Goal: Task Accomplishment & Management: Manage account settings

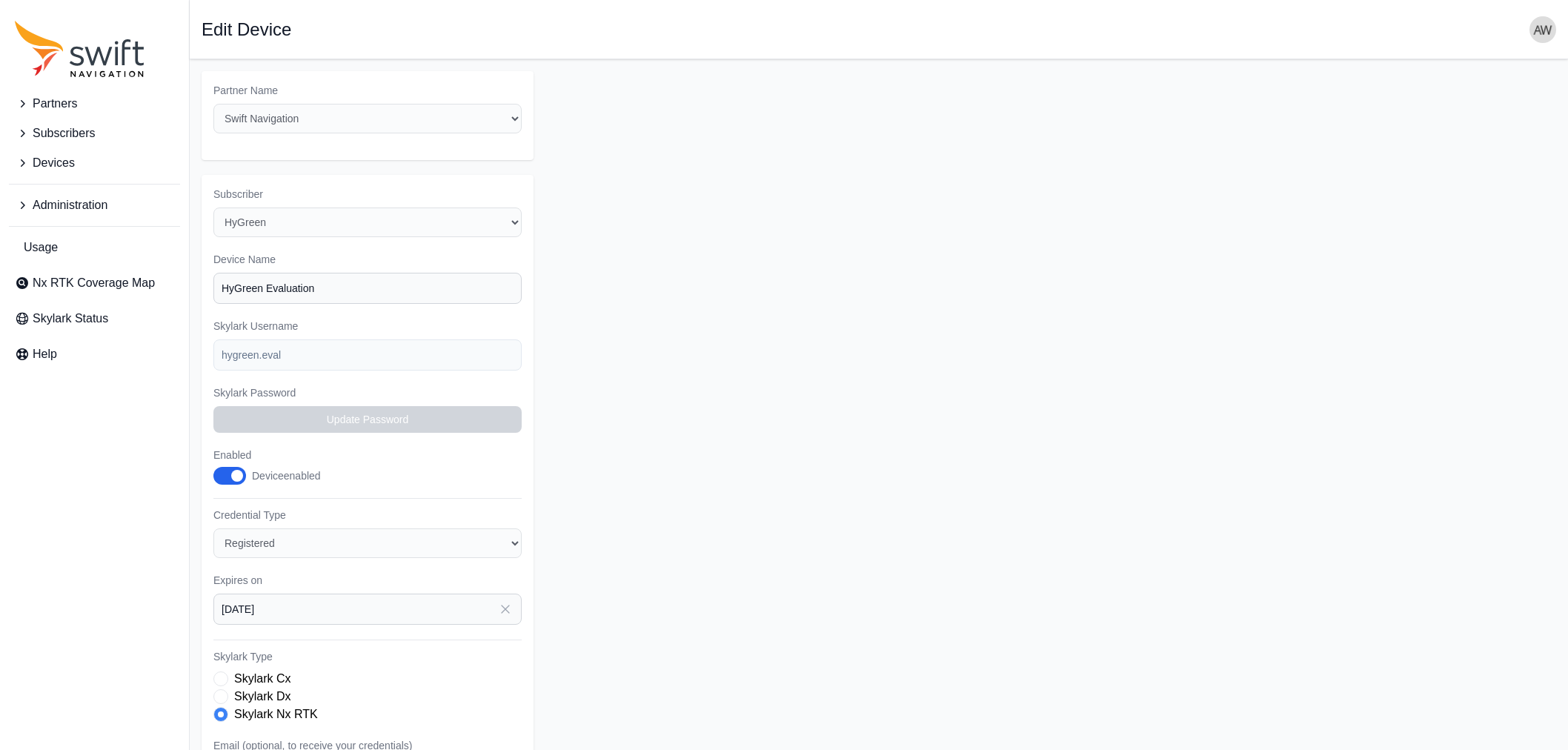
select select "ab3272ce-40d0-4c94-a524-96a758ab755c"
select select "e0217693-9123-4eb0-9ed4-34fe5bee6995"
click at [60, 164] on span "Devices" at bounding box center [54, 163] width 42 height 17
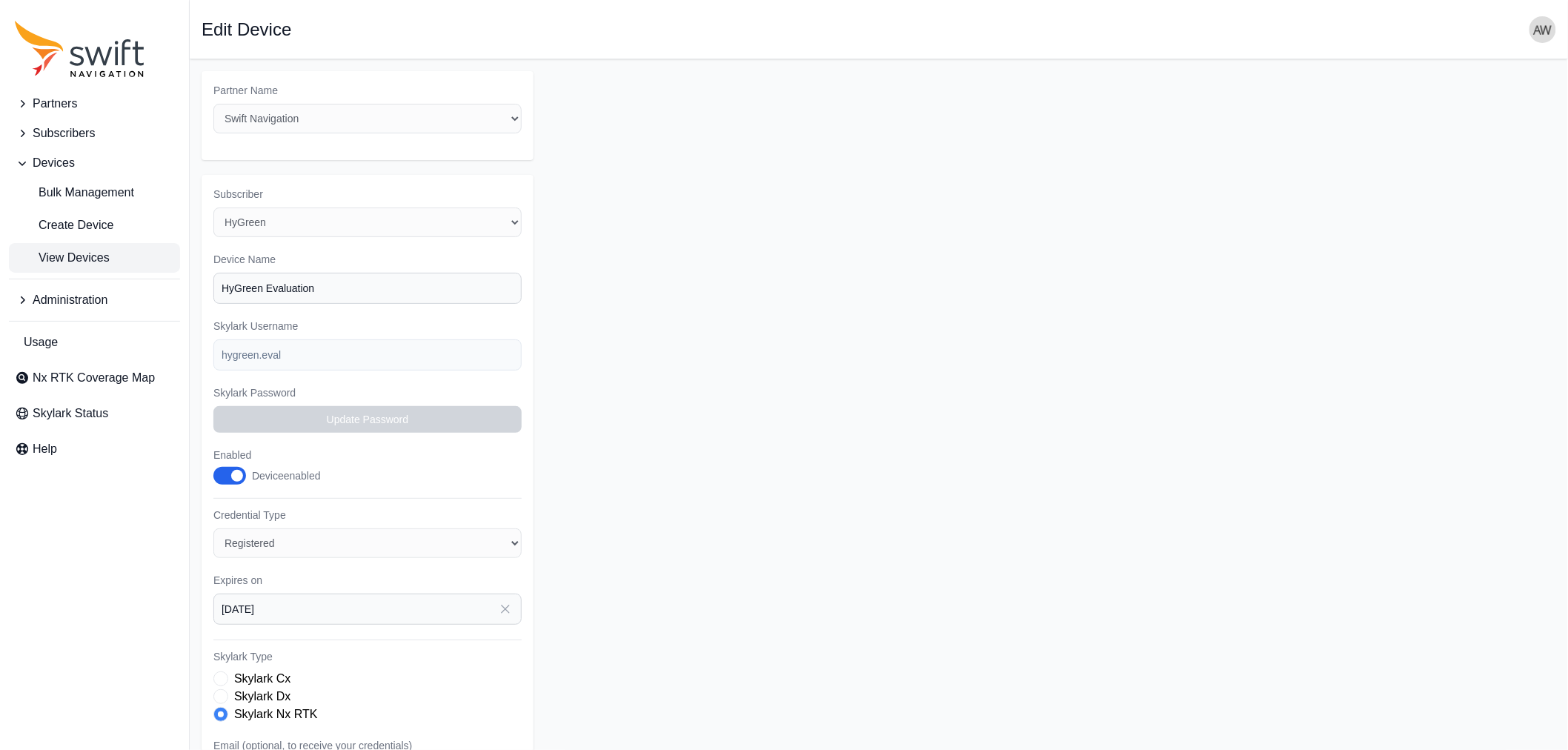
drag, startPoint x: 97, startPoint y: 254, endPoint x: 115, endPoint y: 247, distance: 19.3
click at [97, 254] on span "View Devices" at bounding box center [62, 258] width 95 height 17
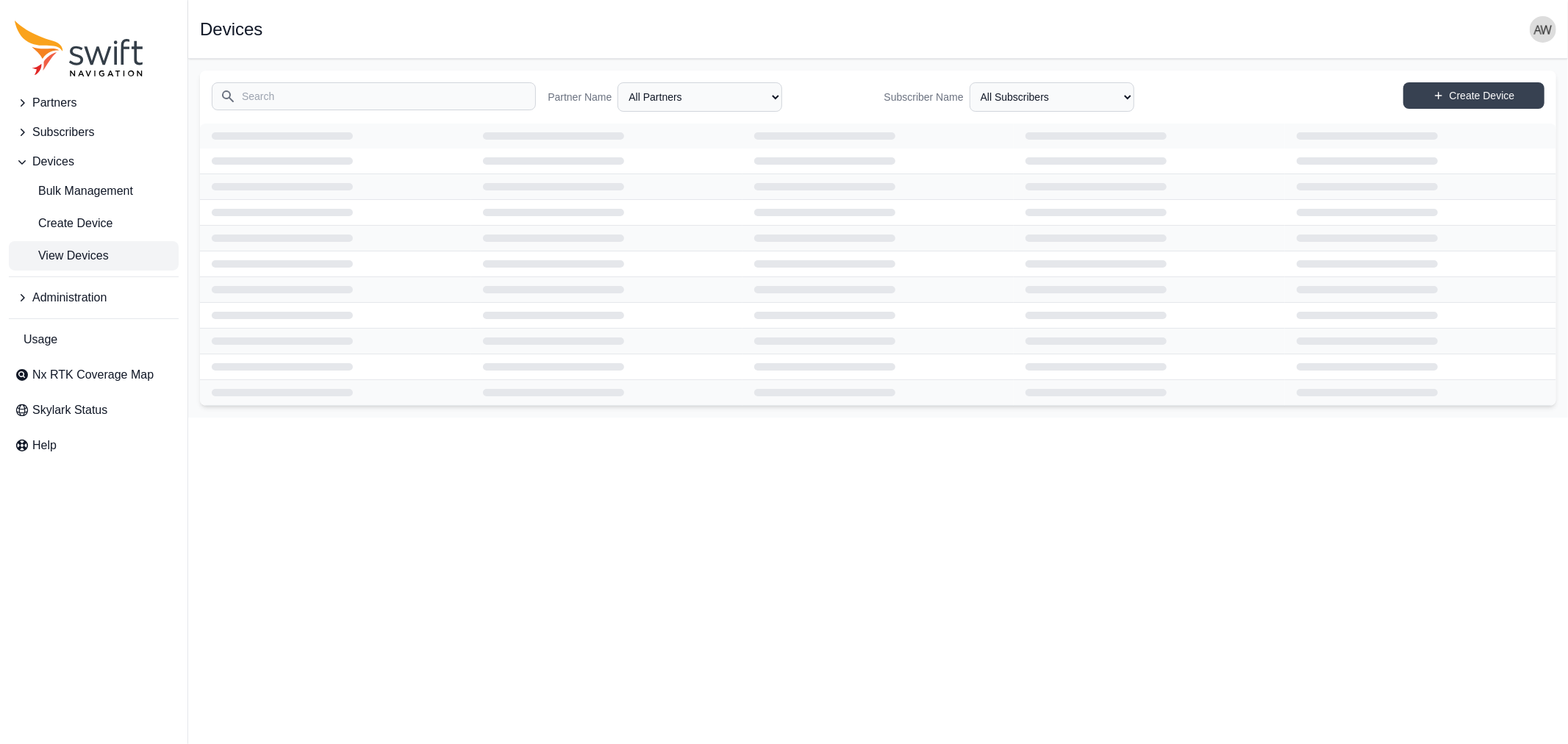
click at [330, 99] on input "Search" at bounding box center [374, 96] width 324 height 28
type input "deep"
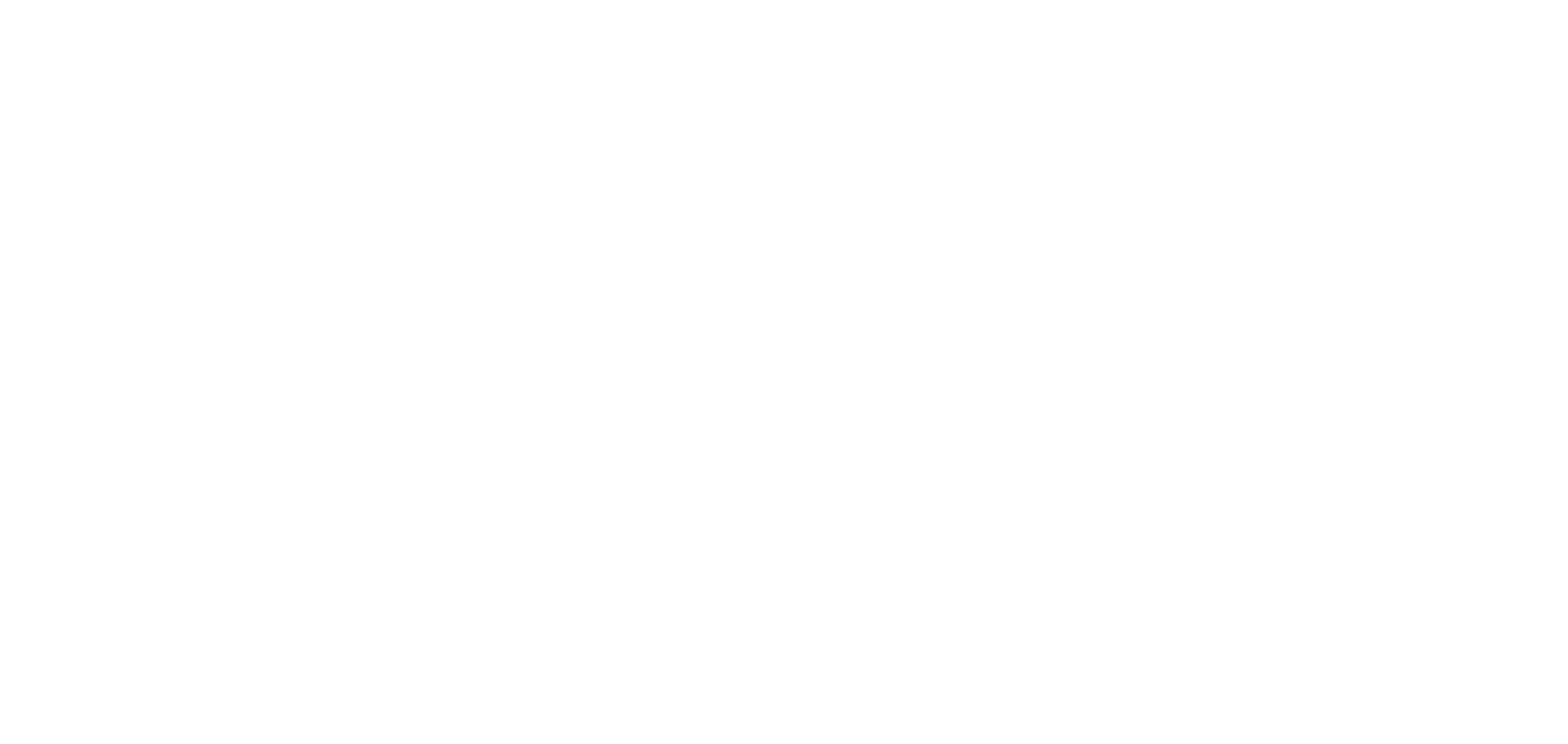
select select
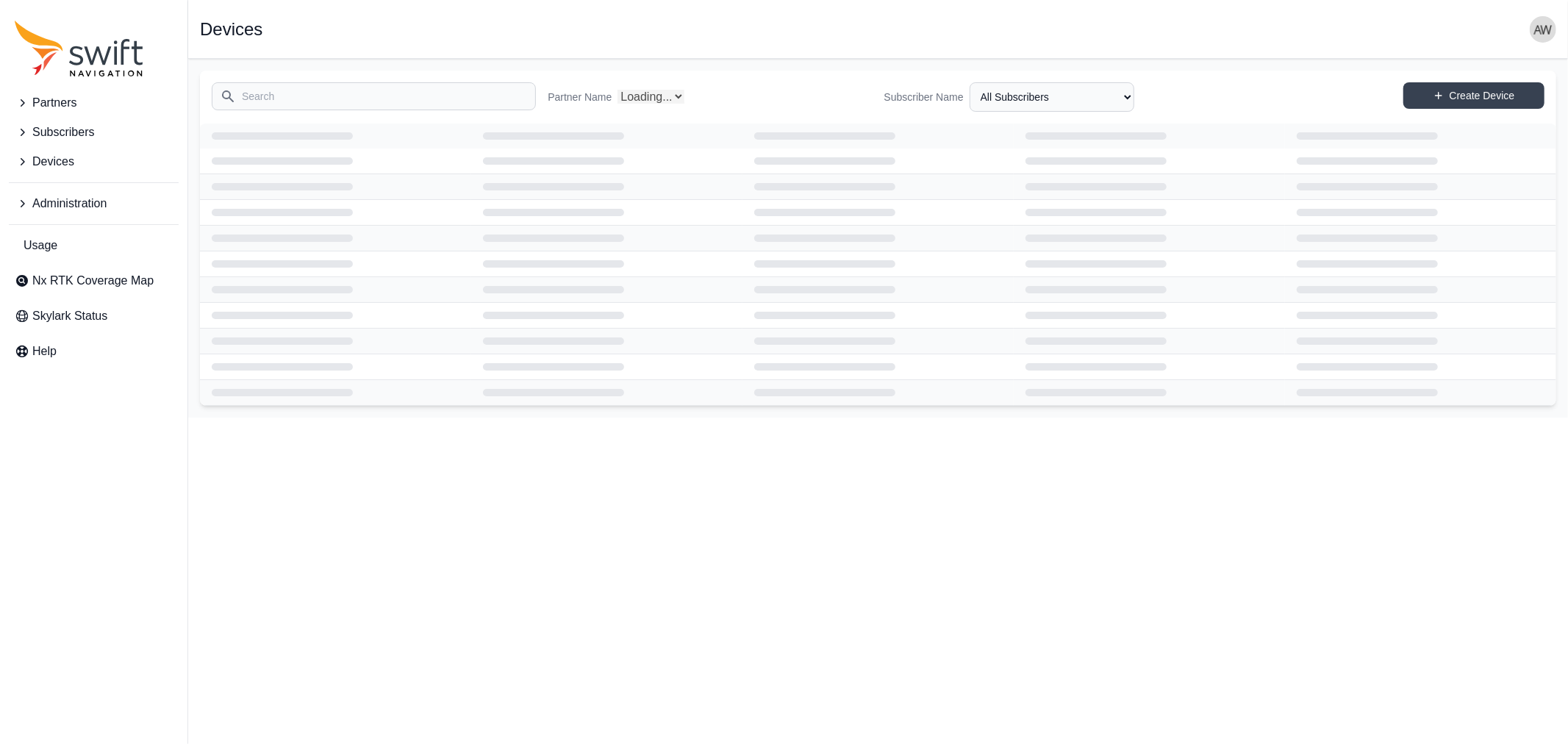
select select "Partner Name"
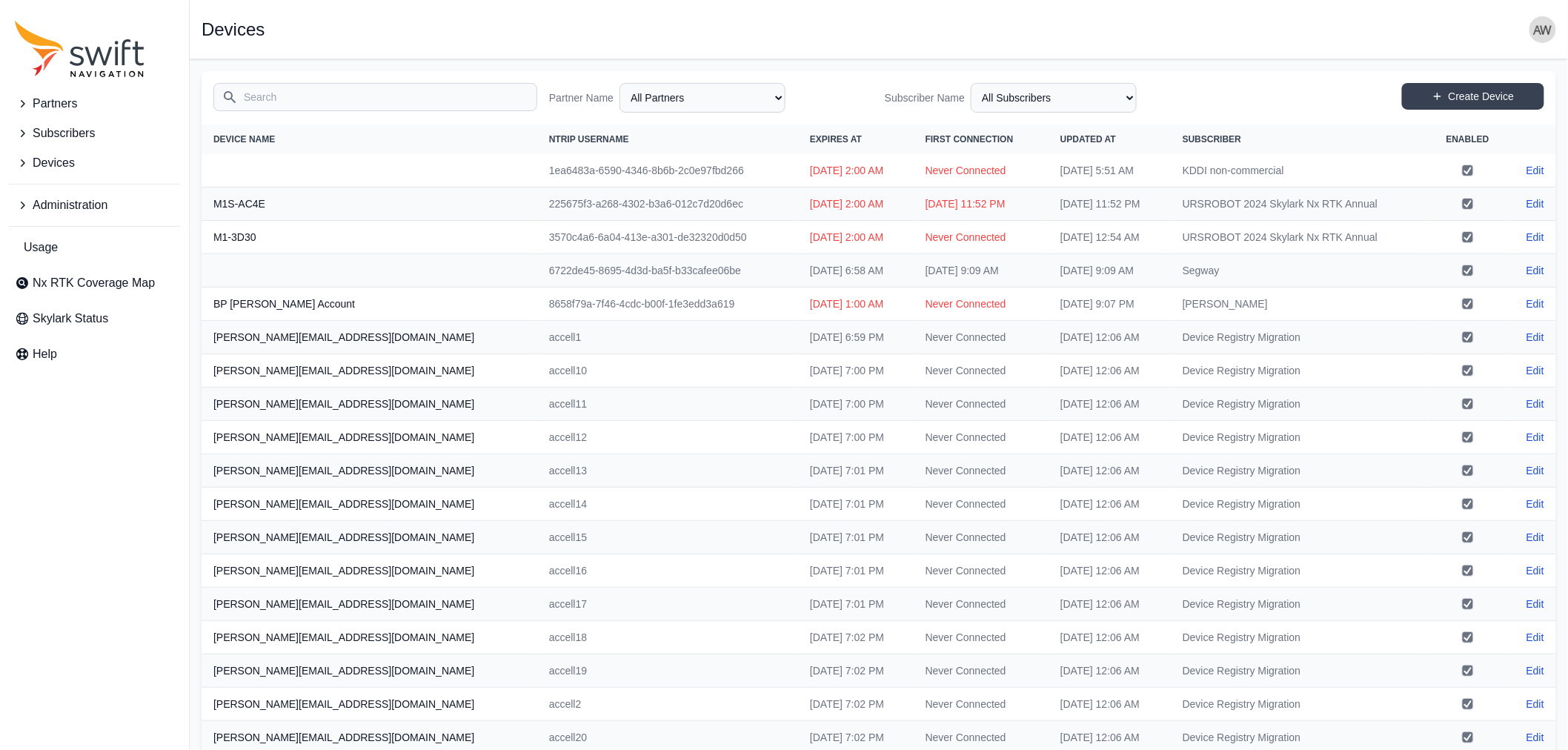
click at [410, 94] on input "Search" at bounding box center [375, 97] width 324 height 28
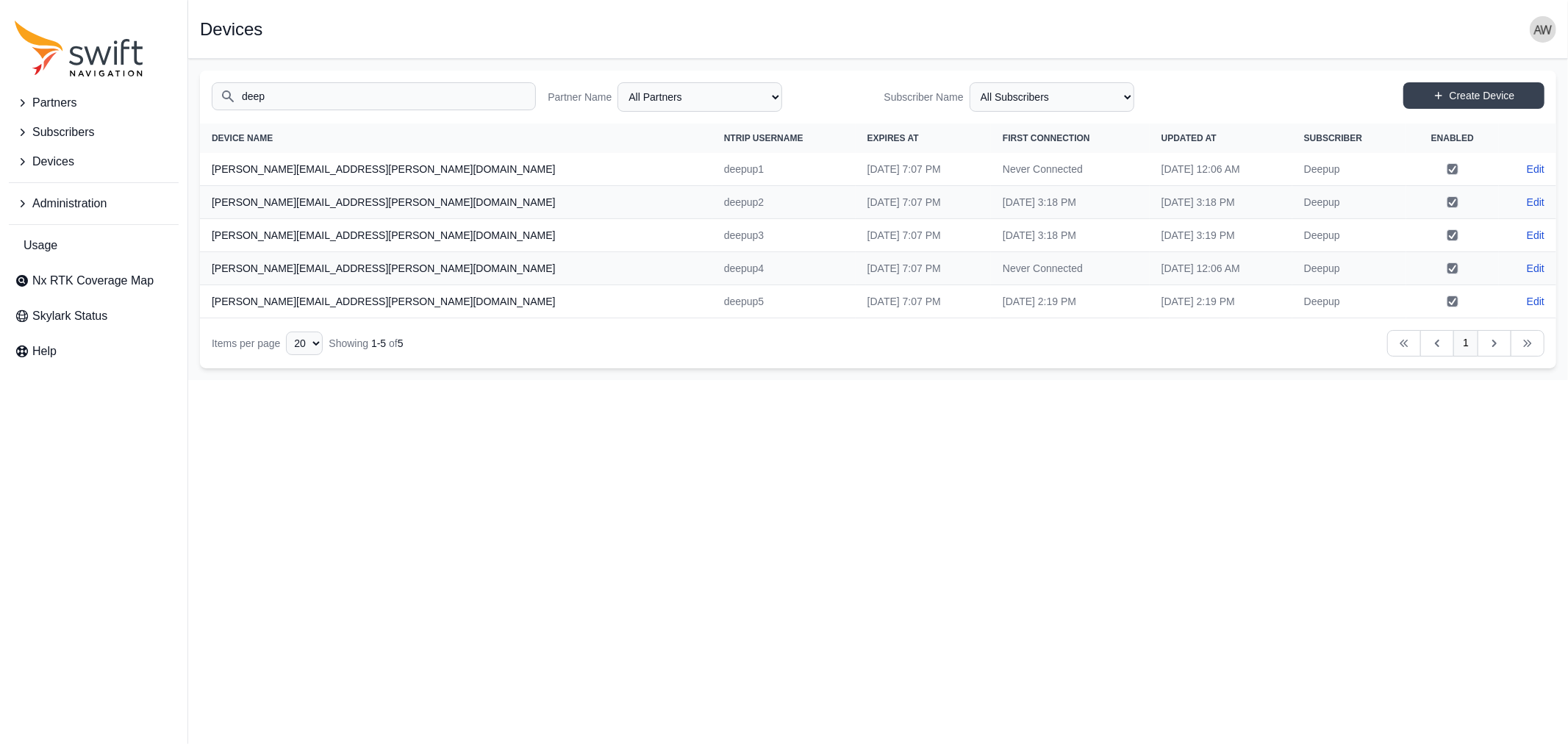
type input "deep"
click at [292, 167] on th "[PERSON_NAME][EMAIL_ADDRESS][PERSON_NAME][DOMAIN_NAME]" at bounding box center [457, 169] width 513 height 34
click at [54, 163] on span "Devices" at bounding box center [53, 161] width 42 height 17
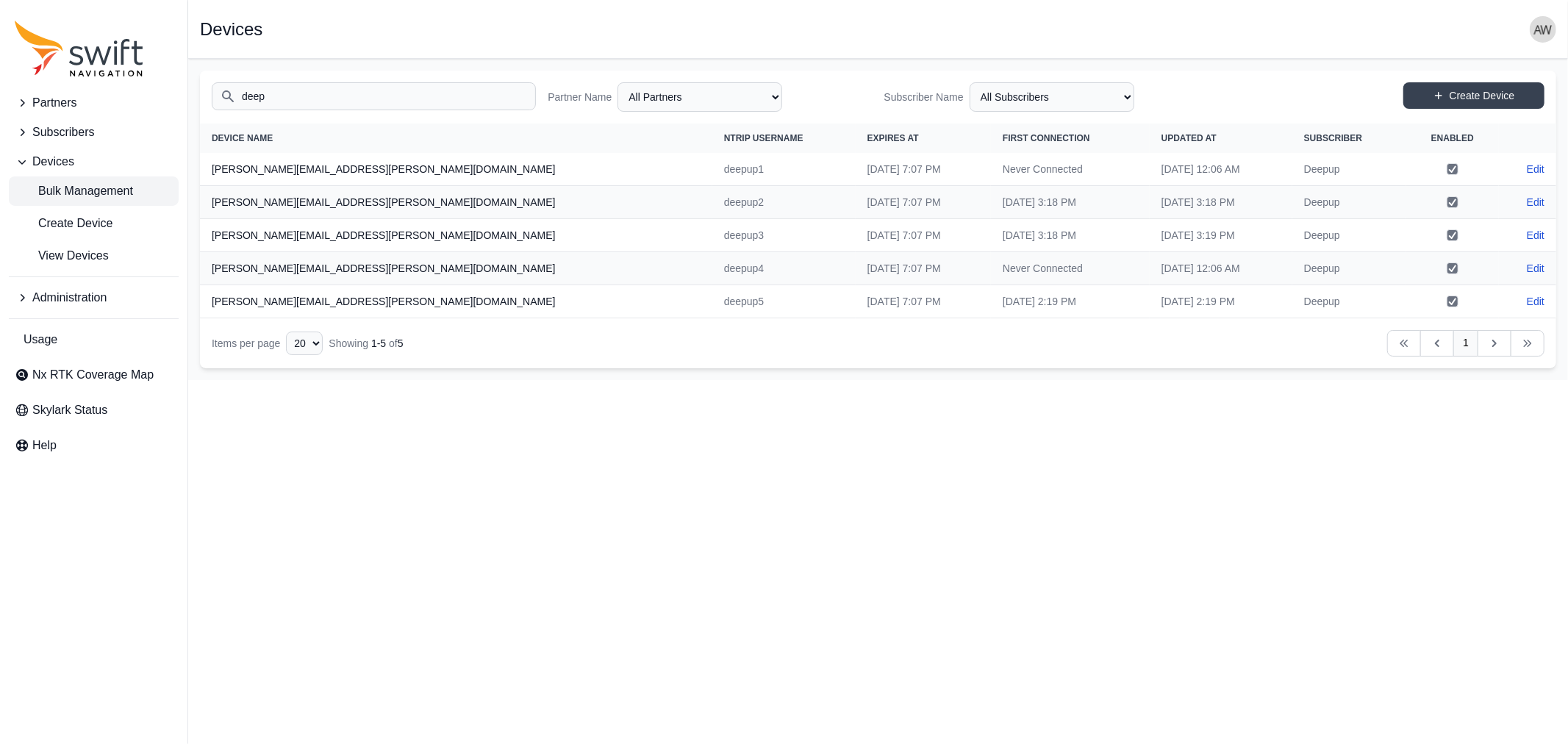
drag, startPoint x: 63, startPoint y: 189, endPoint x: 84, endPoint y: 189, distance: 21.0
click at [63, 189] on span "Bulk Management" at bounding box center [73, 190] width 119 height 17
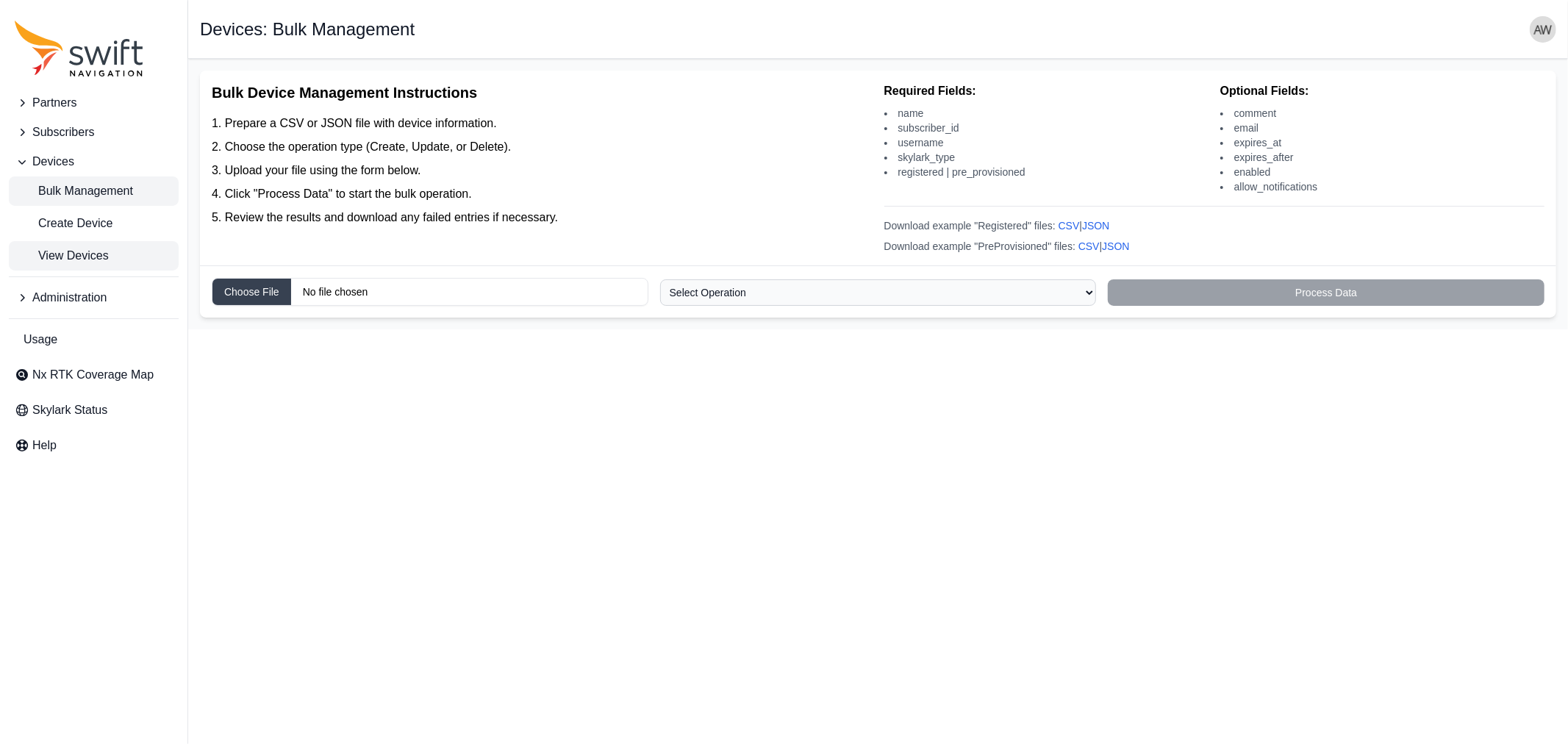
click at [45, 256] on span "View Devices" at bounding box center [62, 256] width 94 height 17
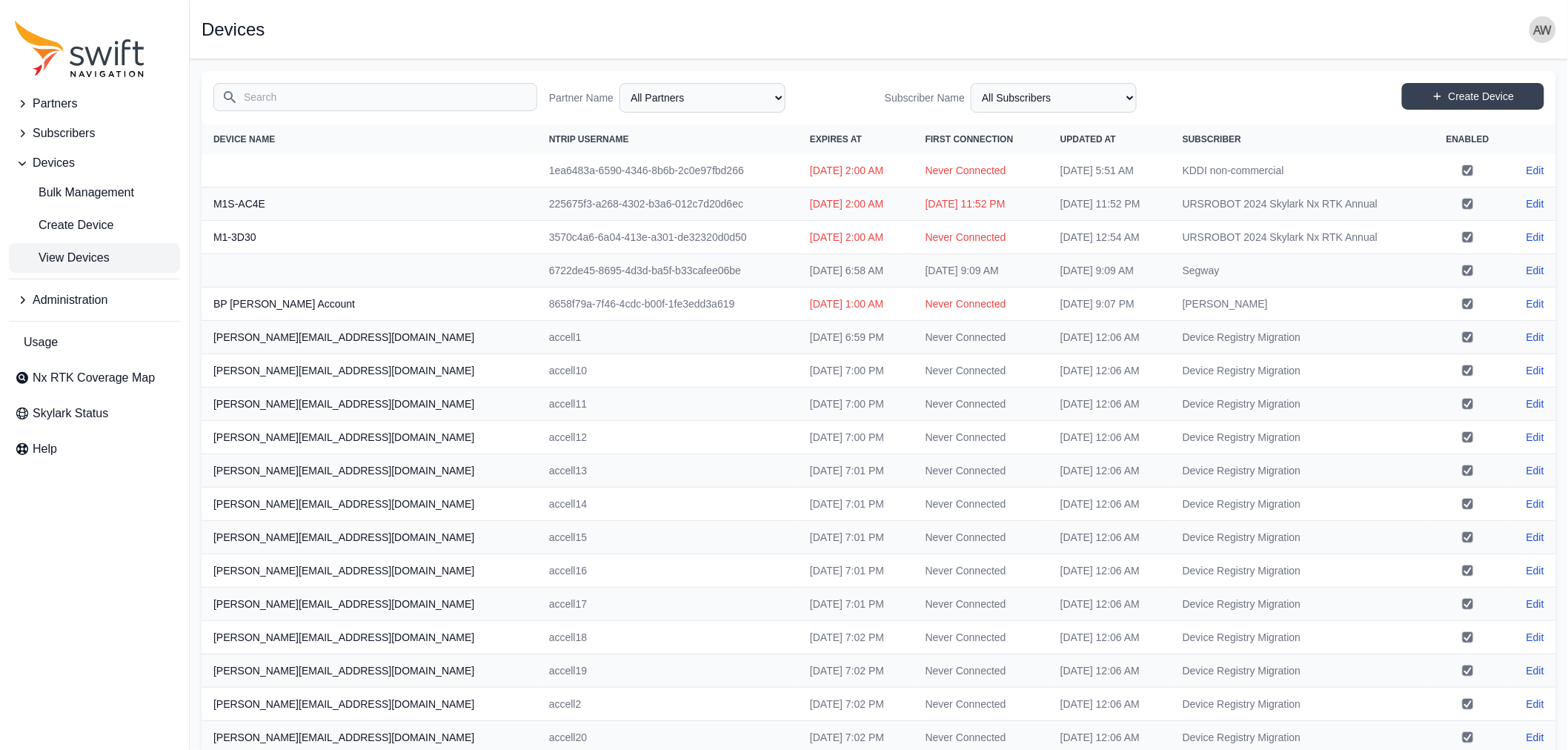
click at [297, 95] on input "Search" at bounding box center [375, 97] width 324 height 28
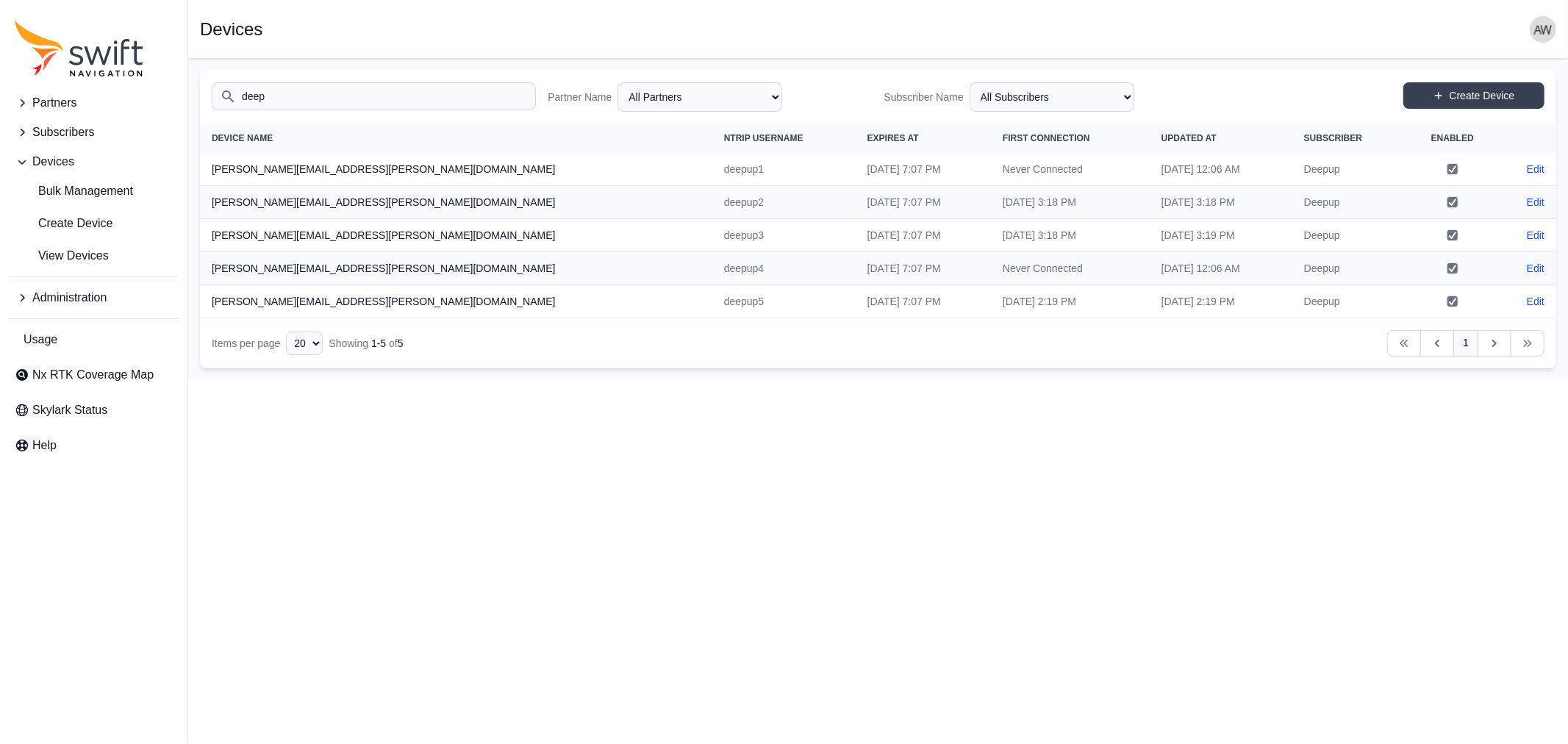
type input "deep"
click at [68, 295] on span "Administration" at bounding box center [70, 297] width 74 height 17
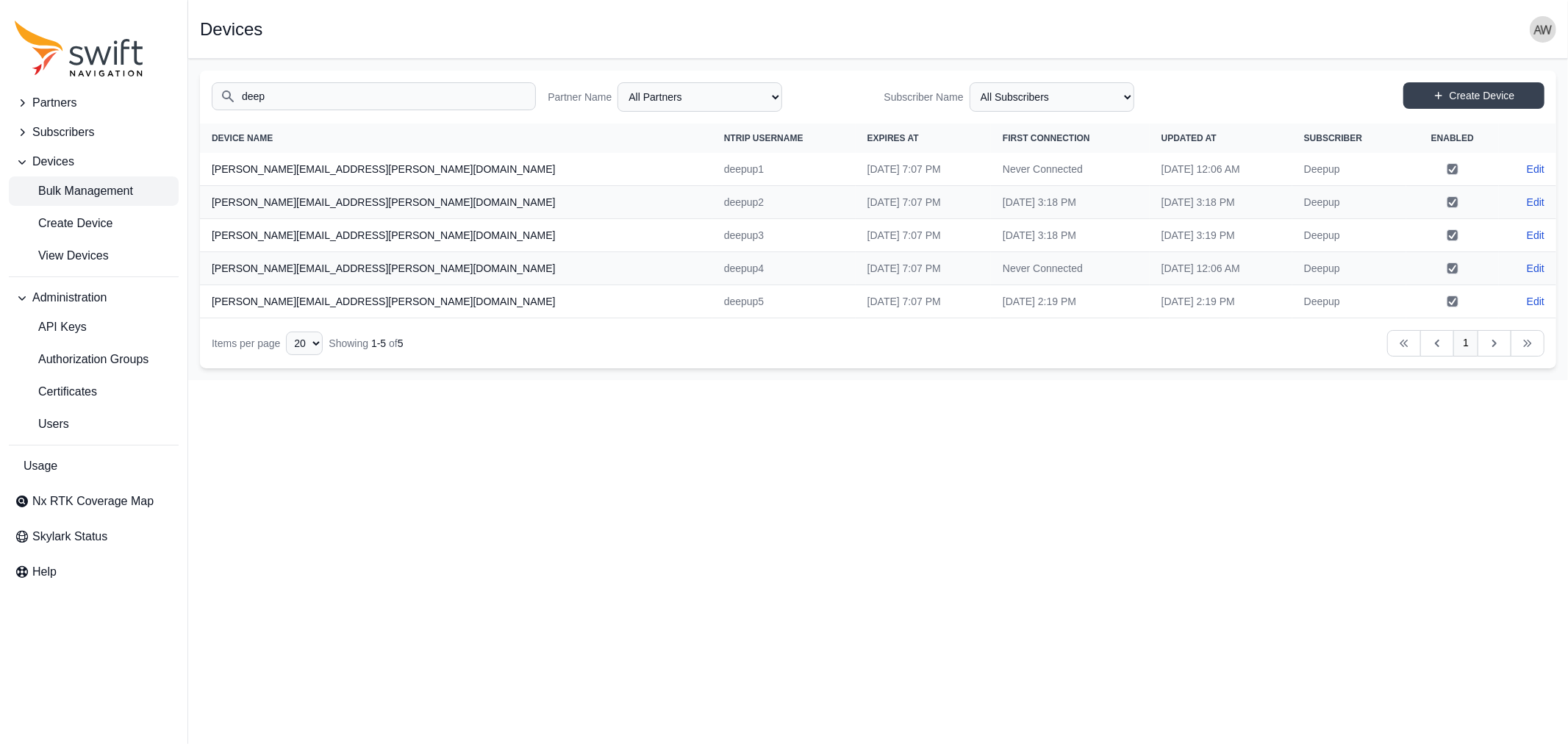
click at [76, 188] on span "Bulk Management" at bounding box center [73, 190] width 119 height 17
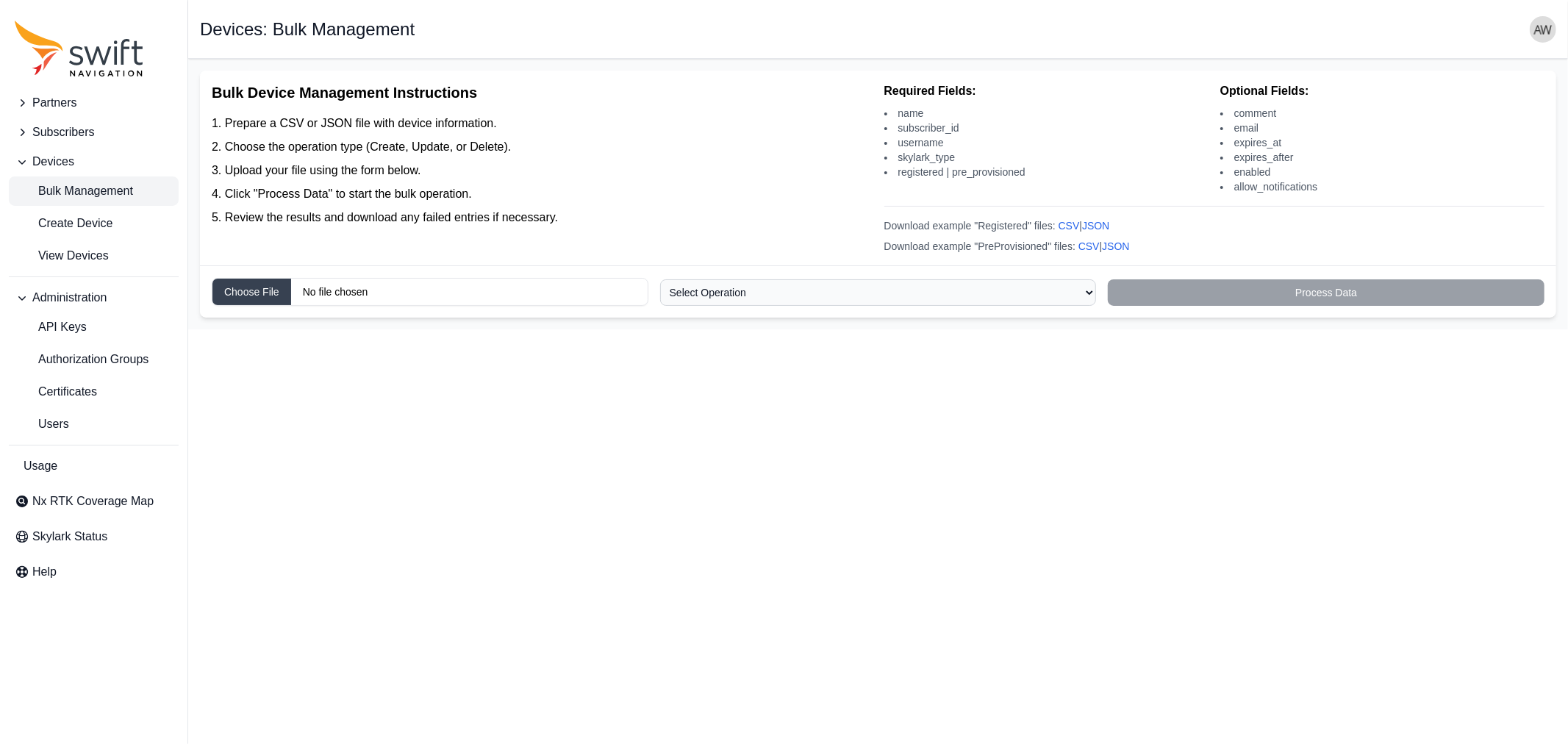
click at [717, 296] on select "Select Operation Create Update Delete" at bounding box center [879, 292] width 437 height 26
click at [83, 254] on span "View Devices" at bounding box center [62, 256] width 94 height 17
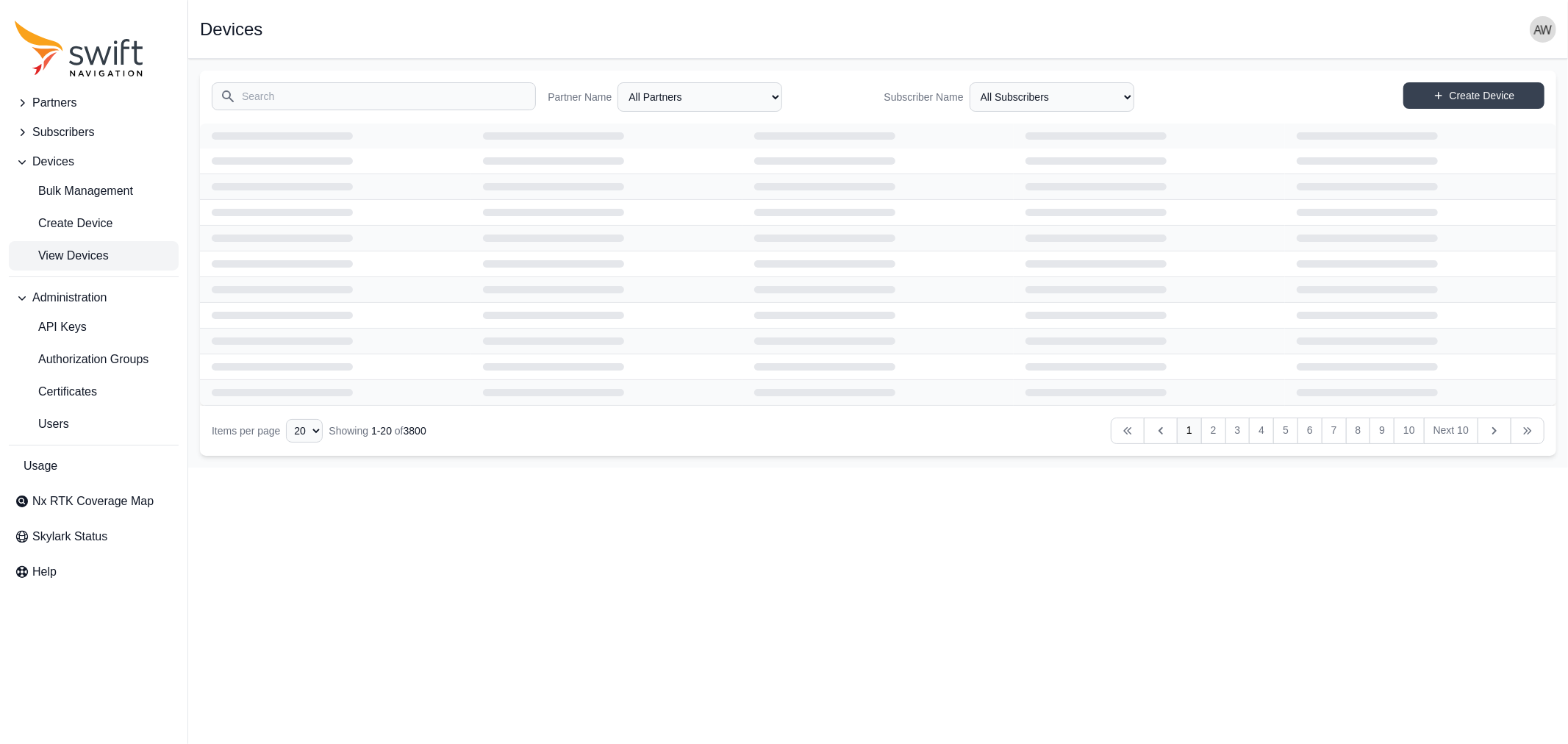
click at [313, 104] on input "Search" at bounding box center [374, 96] width 324 height 28
type input "deep"
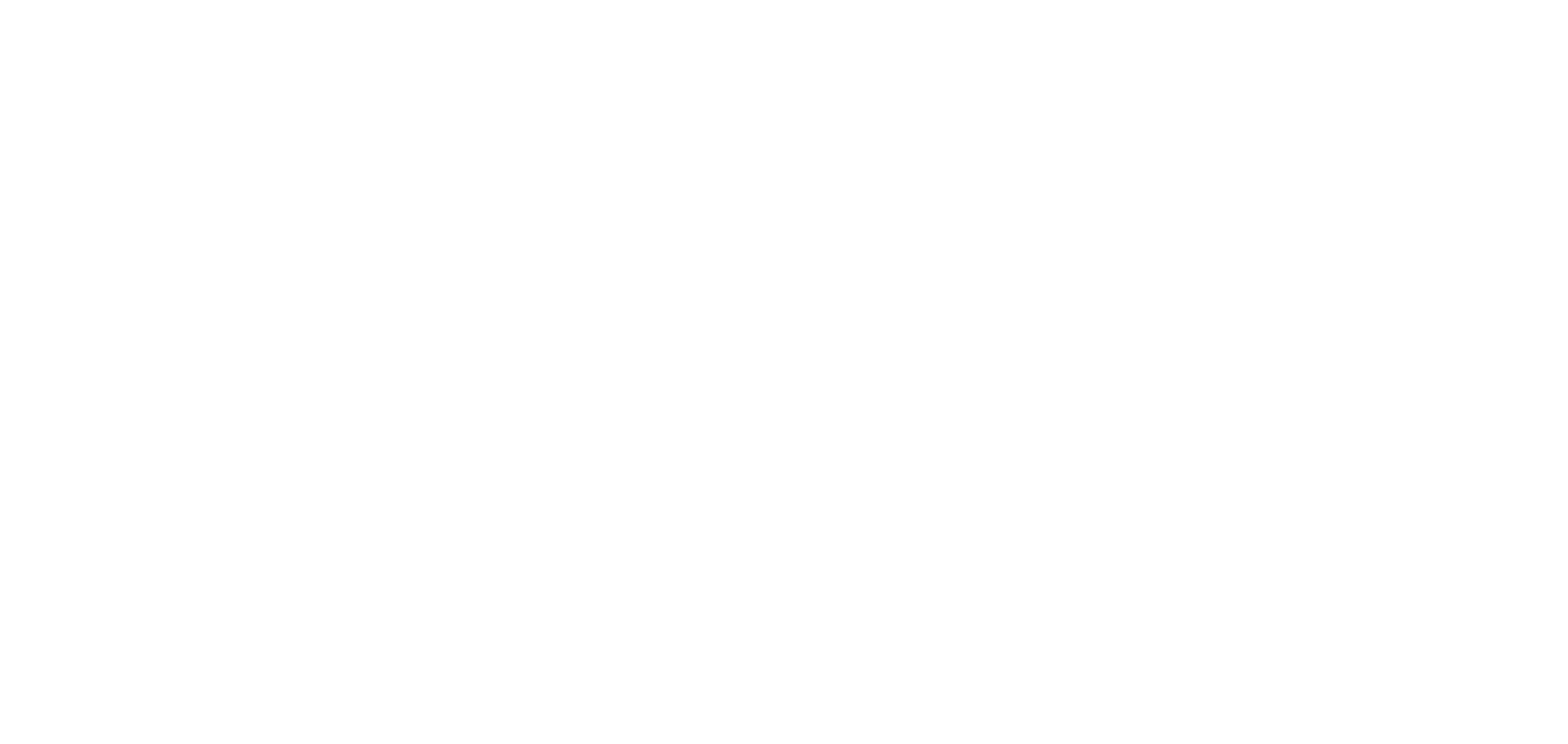
select select
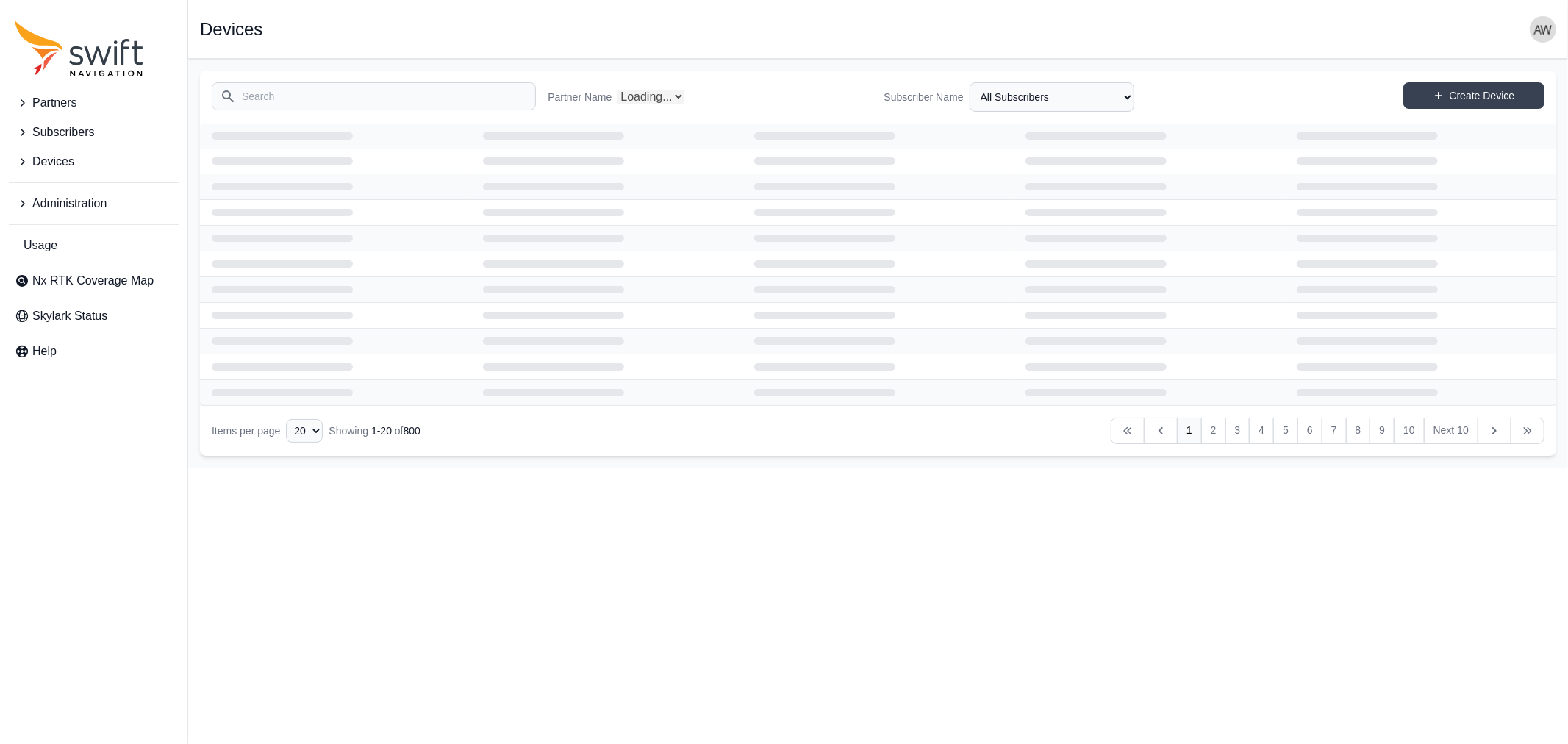
select select "Partner Name"
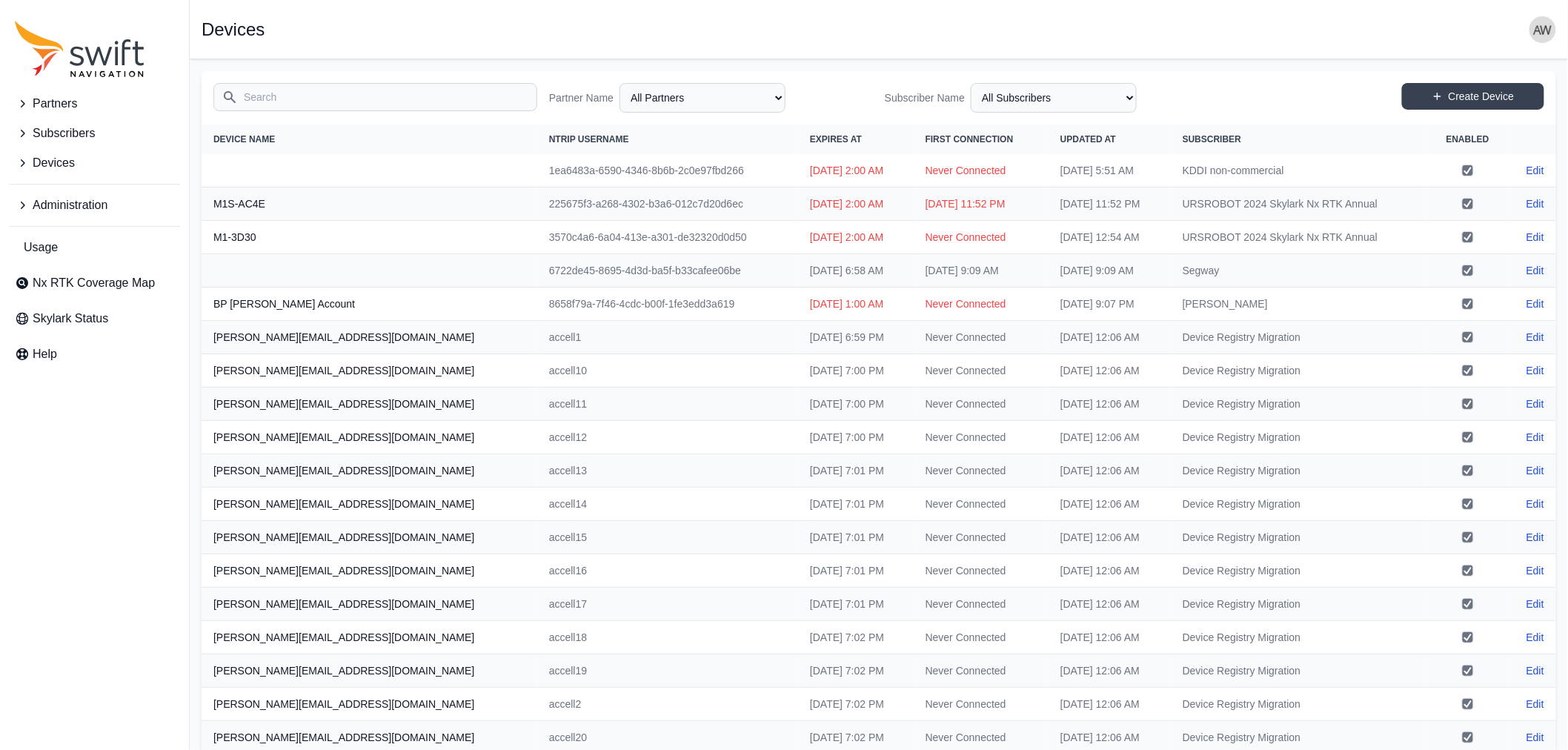
click at [380, 99] on input "Search" at bounding box center [375, 97] width 324 height 28
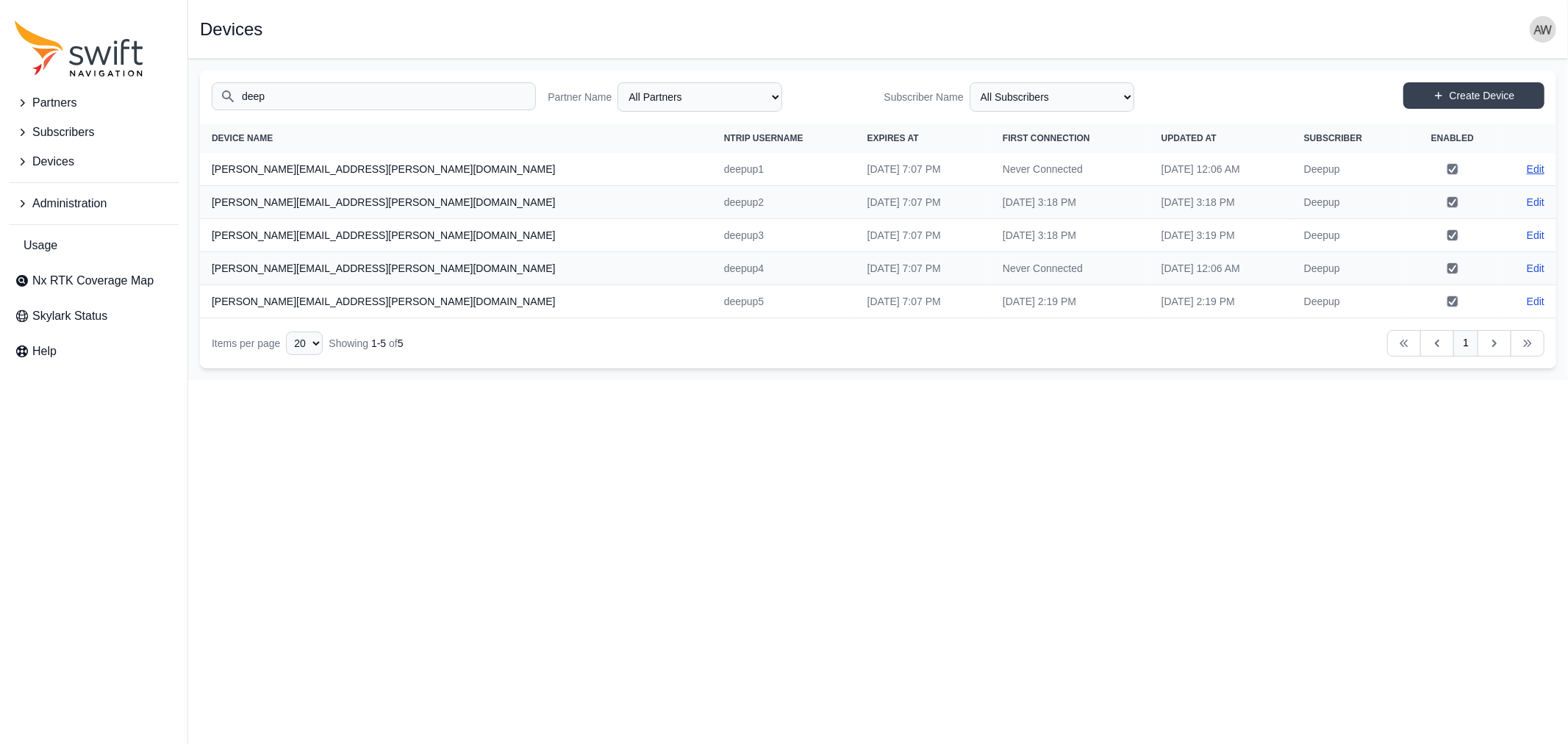
type input "deep"
click at [1536, 166] on link "Edit" at bounding box center [1535, 169] width 17 height 14
select select "ab3272ce-40d0-4c94-a524-96a758ab755c"
select select "7b935e3f-0643-46c8-a04f-ff7d1cb906a2"
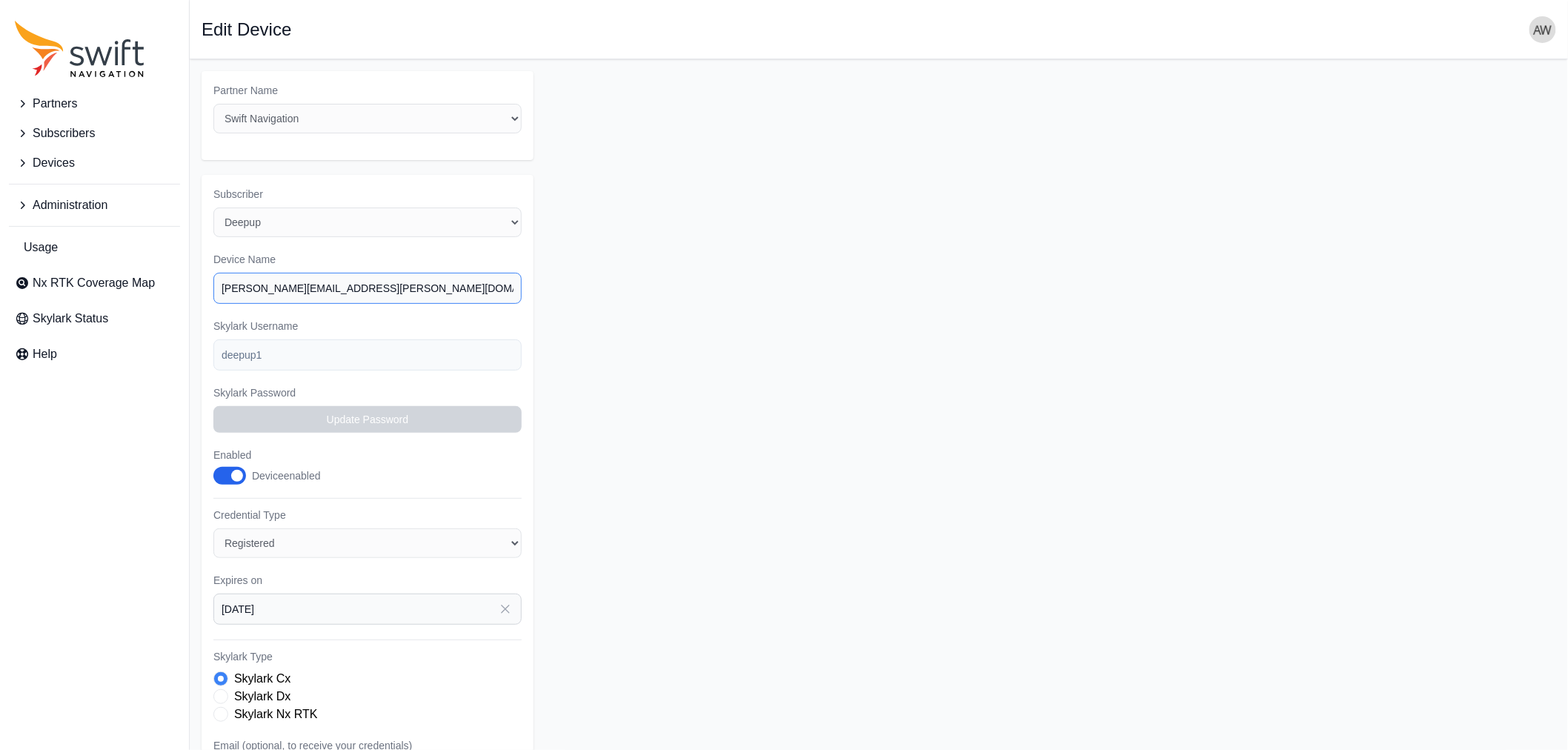
click at [399, 290] on input "[PERSON_NAME][EMAIL_ADDRESS][PERSON_NAME][DOMAIN_NAME]" at bounding box center [368, 289] width 309 height 31
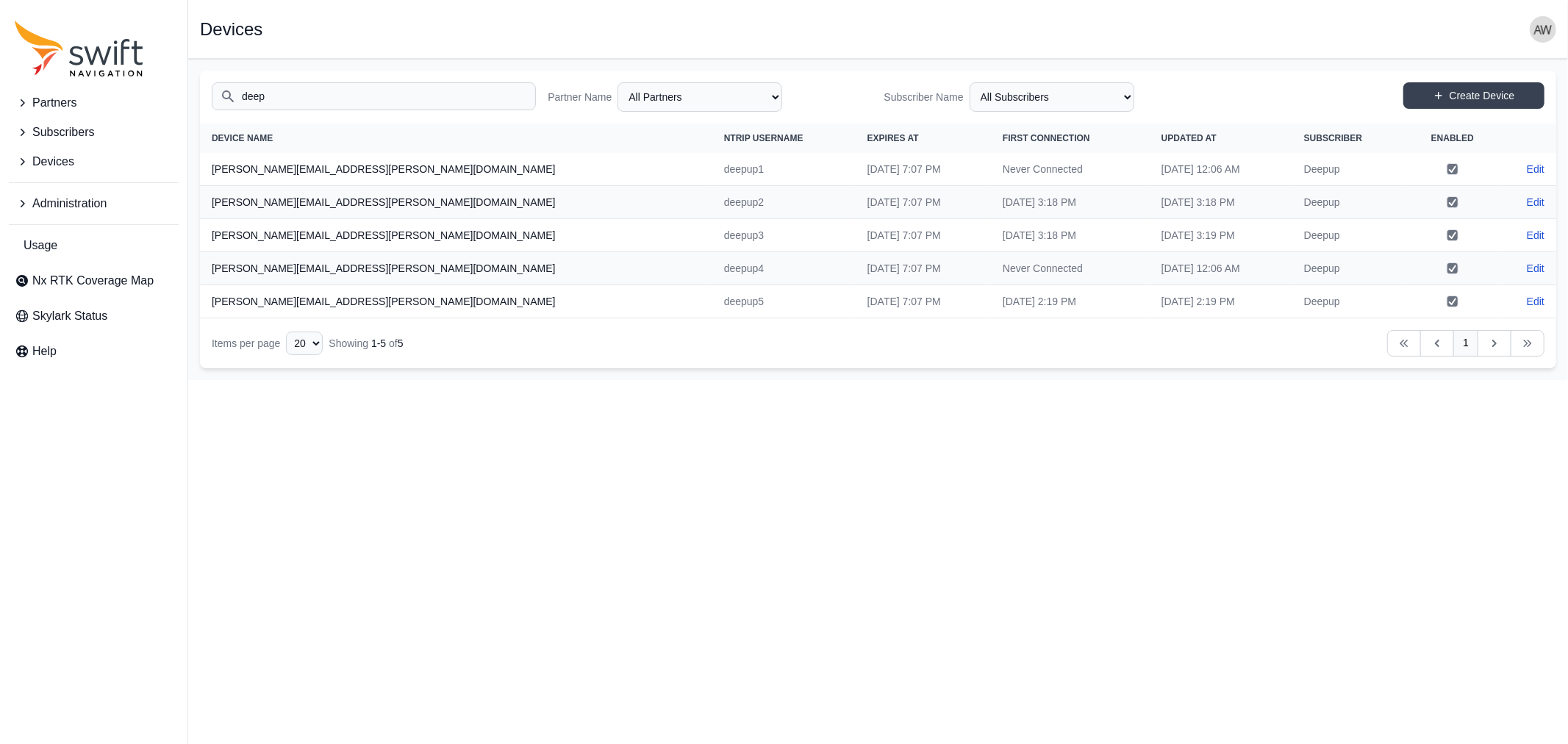
click at [1302, 171] on td "Deepup" at bounding box center [1350, 169] width 114 height 34
click at [50, 130] on span "Subscribers" at bounding box center [63, 131] width 62 height 17
click at [372, 96] on input "deep" at bounding box center [374, 96] width 324 height 28
click at [77, 193] on span "View Subscribers" at bounding box center [72, 194] width 114 height 17
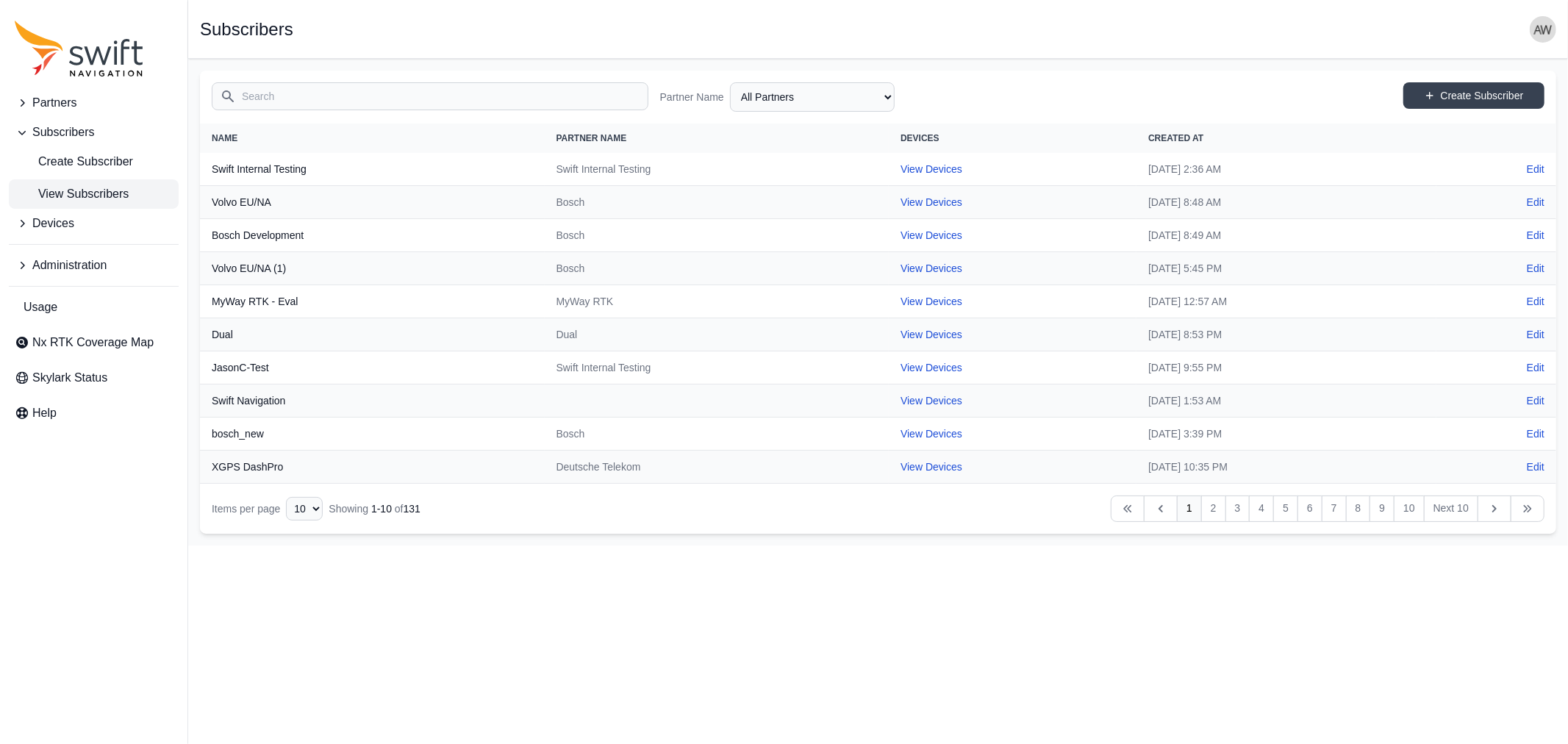
click at [380, 90] on input "Search" at bounding box center [430, 96] width 437 height 28
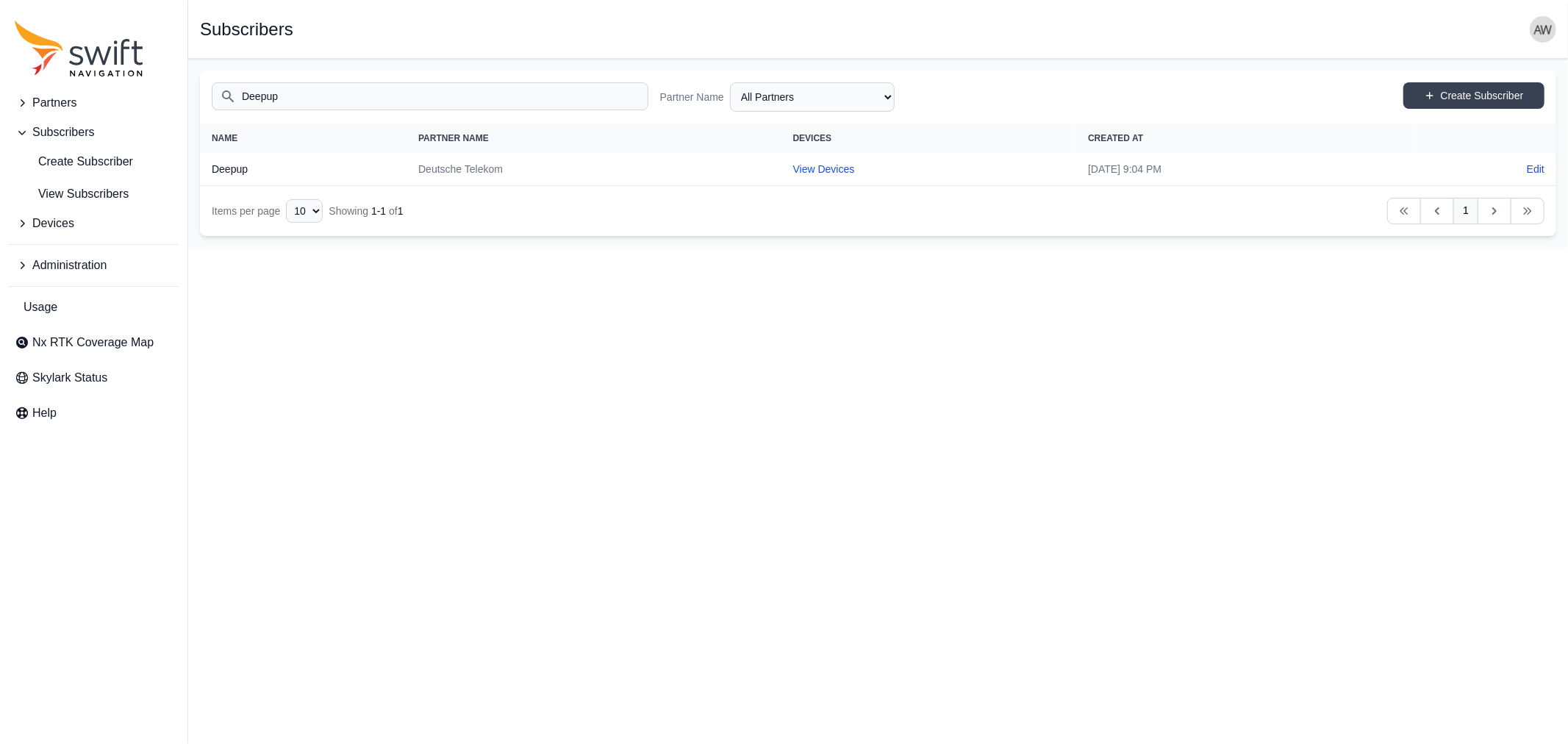
type input "Deepup"
click at [266, 168] on th "Deepup" at bounding box center [303, 169] width 207 height 34
click at [794, 169] on link "View Devices" at bounding box center [824, 169] width 62 height 12
select select "7b935e3f-0643-46c8-a04f-ff7d1cb906a2"
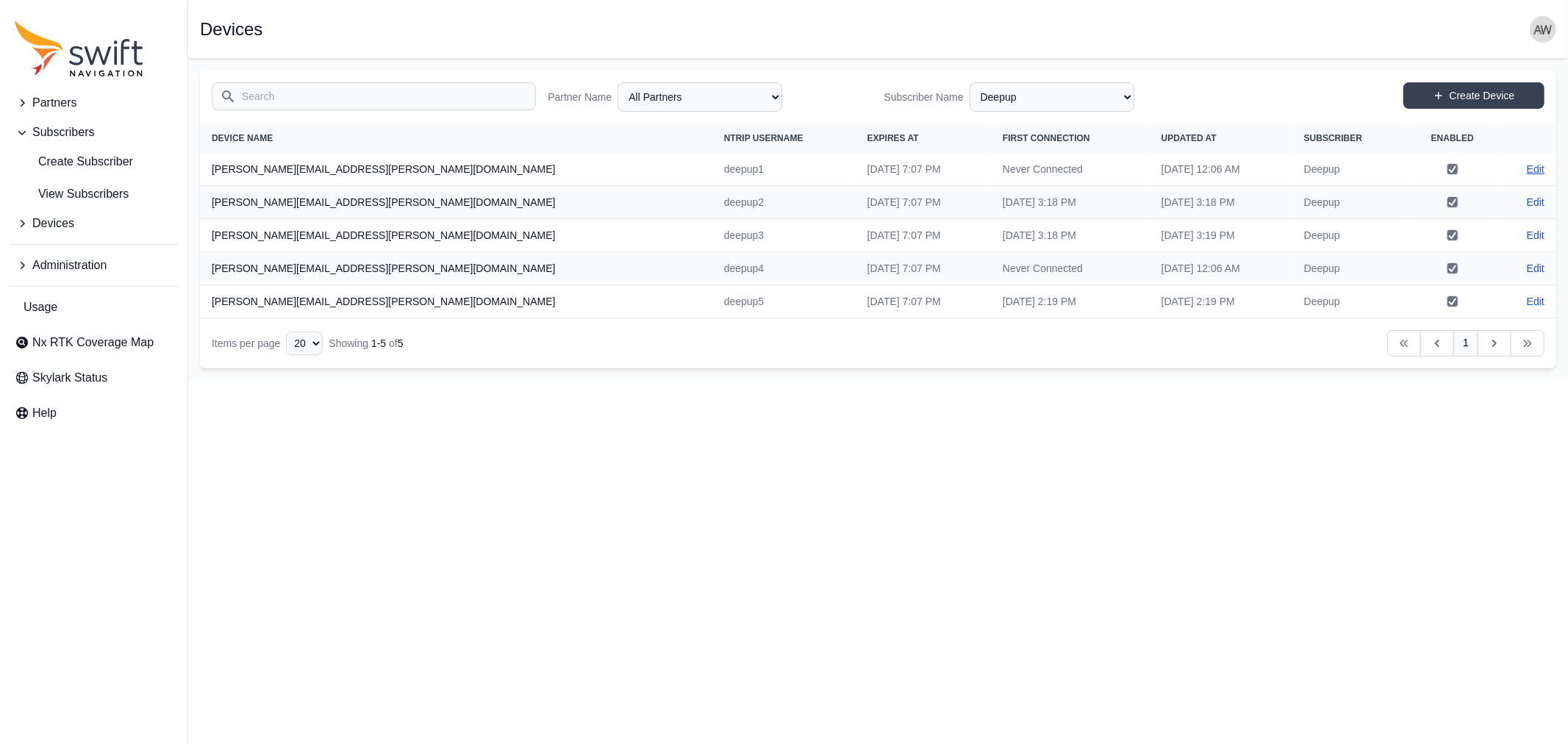
click at [1533, 162] on link "Edit" at bounding box center [1535, 169] width 17 height 14
select select "ab3272ce-40d0-4c94-a524-96a758ab755c"
select select "7b935e3f-0643-46c8-a04f-ff7d1cb906a2"
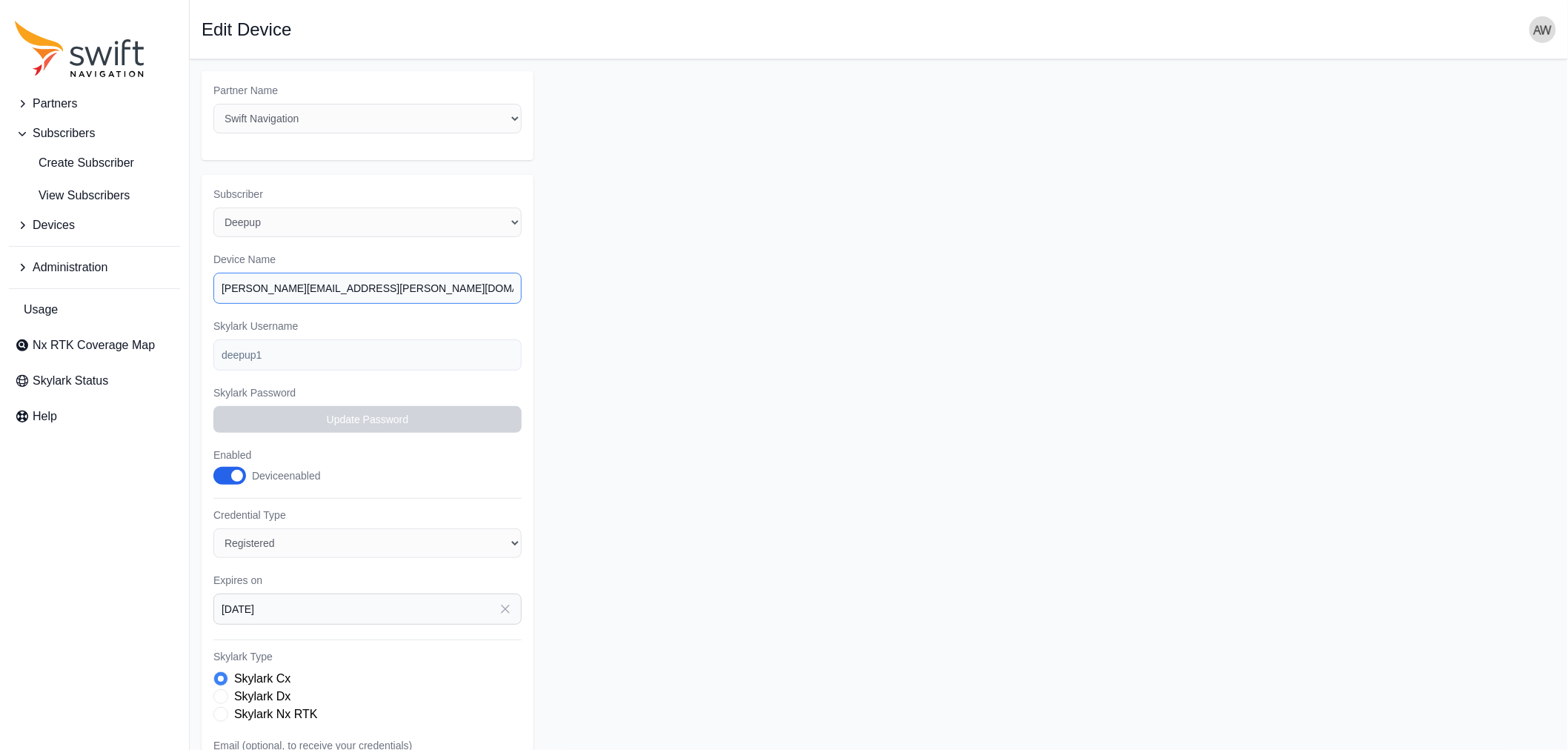
drag, startPoint x: 376, startPoint y: 285, endPoint x: 152, endPoint y: 288, distance: 224.0
click at [152, 288] on div "Partners Subscribers Create Subscriber View Subscribers Devices Administration …" at bounding box center [784, 521] width 1568 height 923
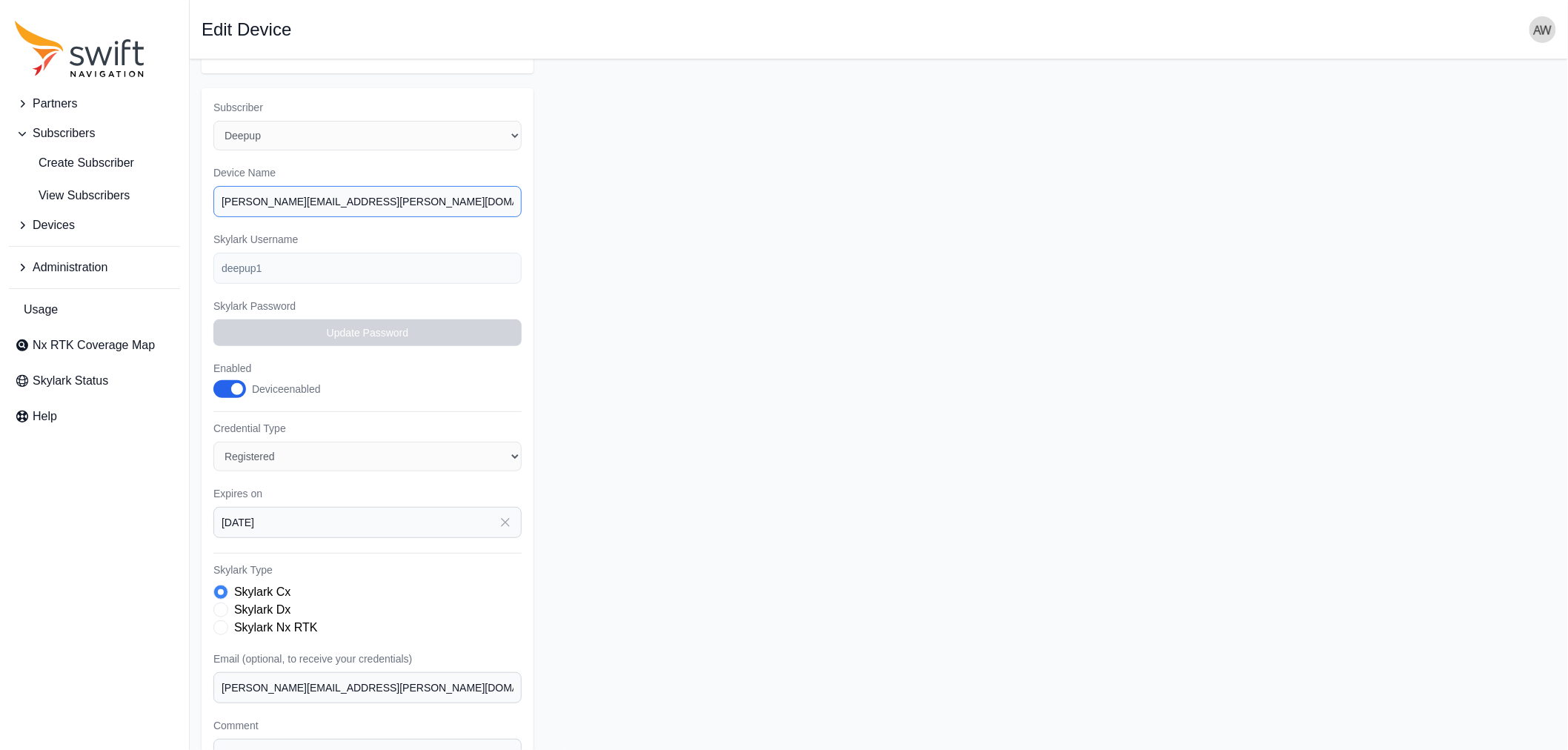
scroll to position [62, 0]
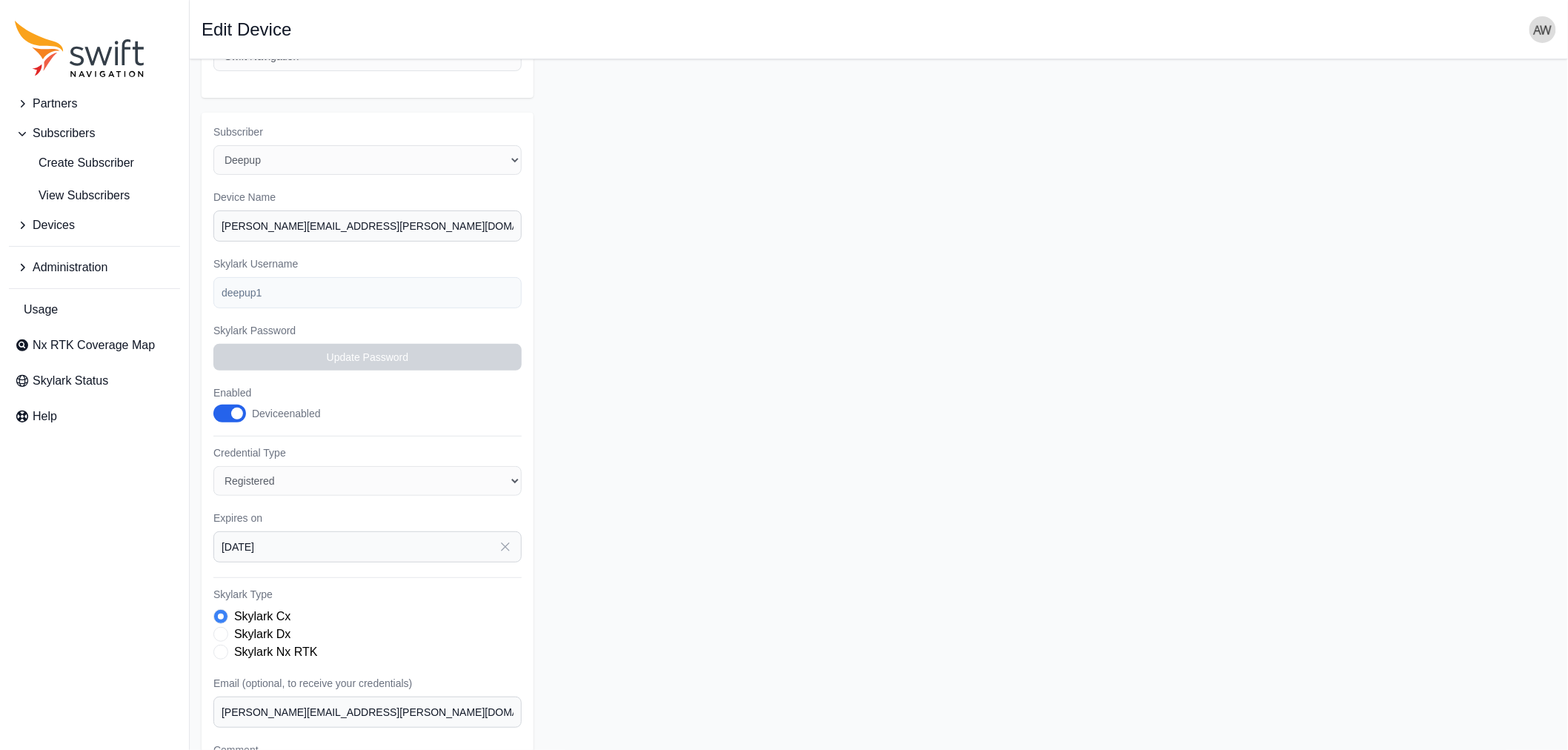
select select "7b935e3f-0643-46c8-a04f-ff7d1cb906a2"
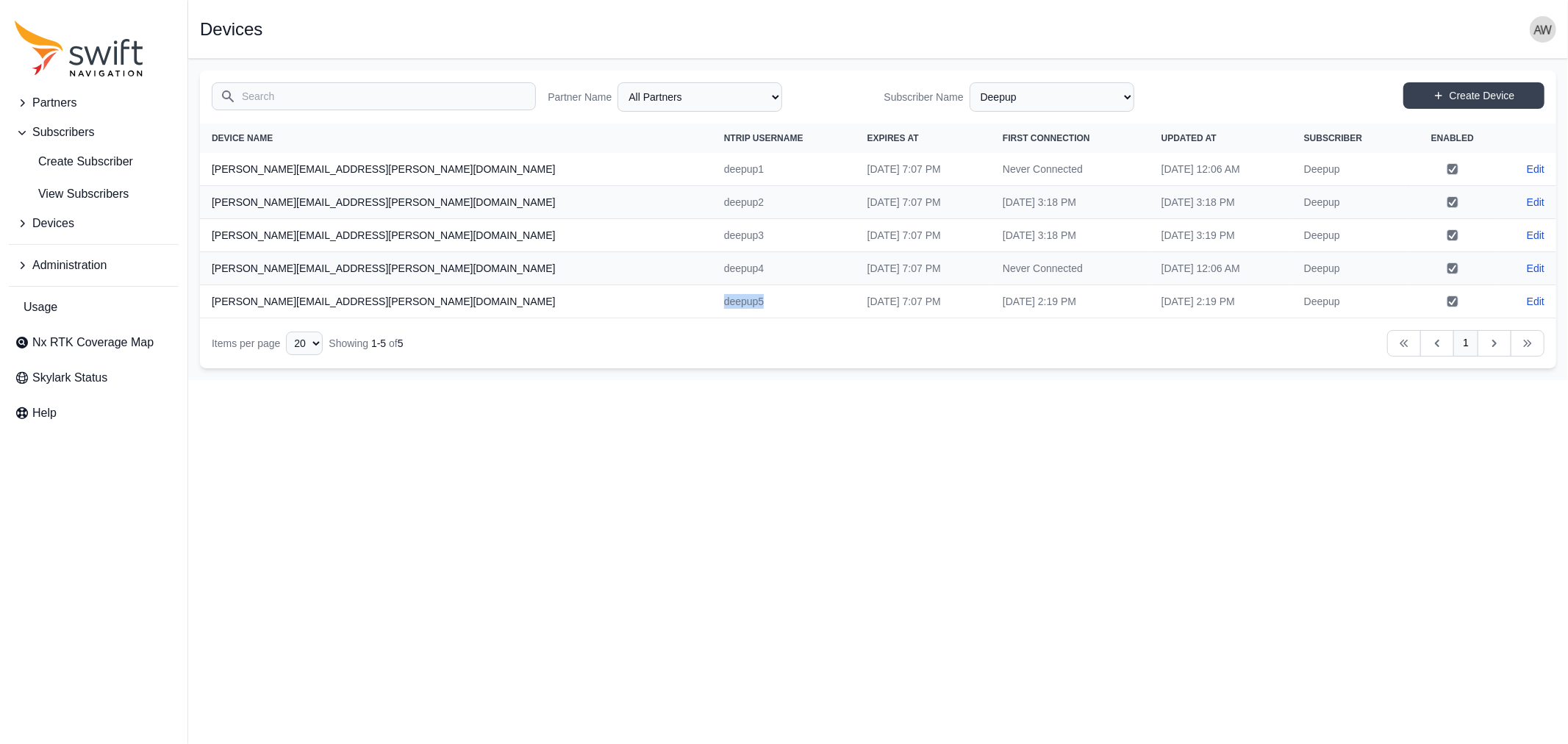
drag, startPoint x: 489, startPoint y: 299, endPoint x: 438, endPoint y: 299, distance: 51.0
click at [712, 299] on td "deepup5" at bounding box center [784, 302] width 143 height 34
copy td "deepup5"
click at [66, 266] on span "Administration" at bounding box center [70, 265] width 74 height 17
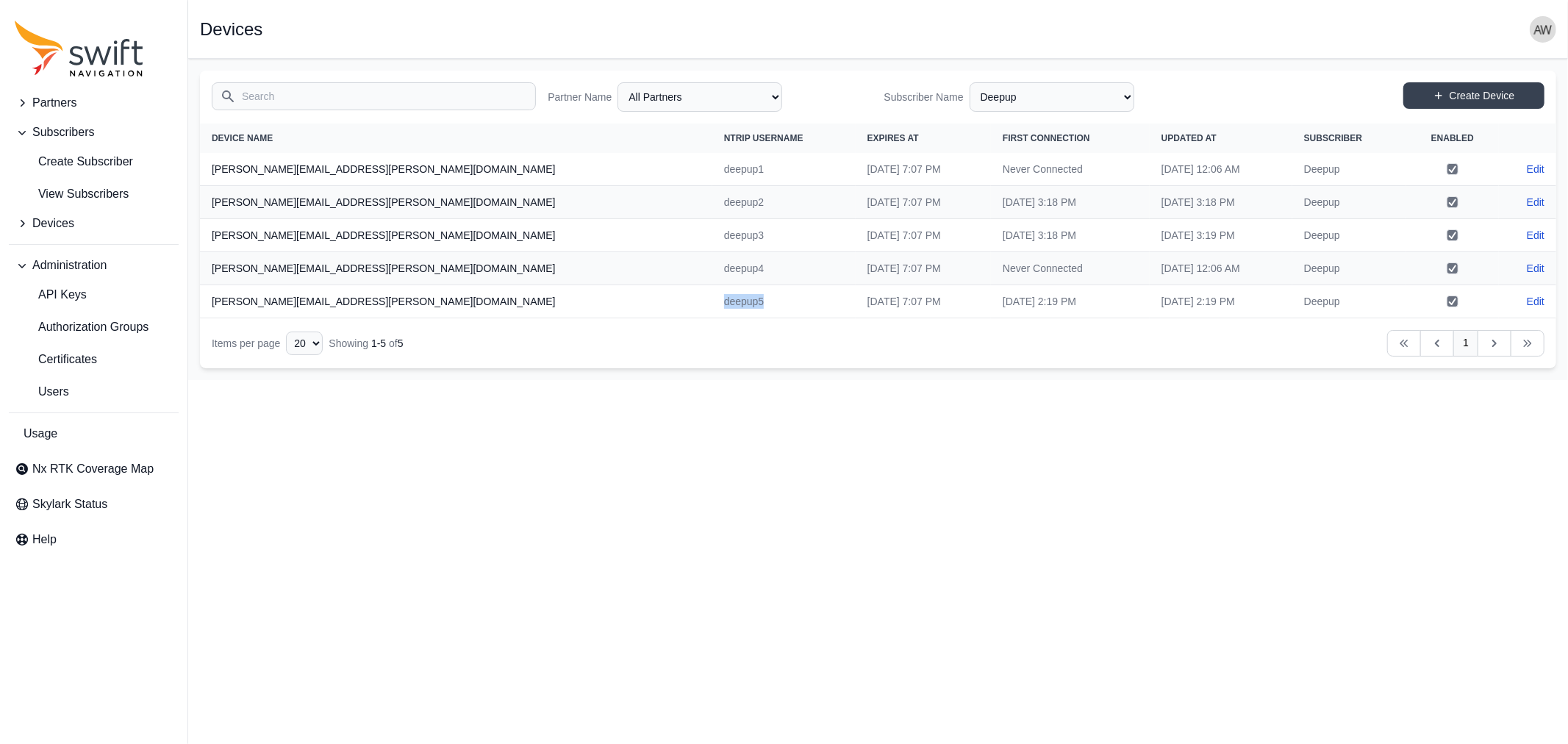
click at [63, 225] on span "Devices" at bounding box center [53, 223] width 42 height 17
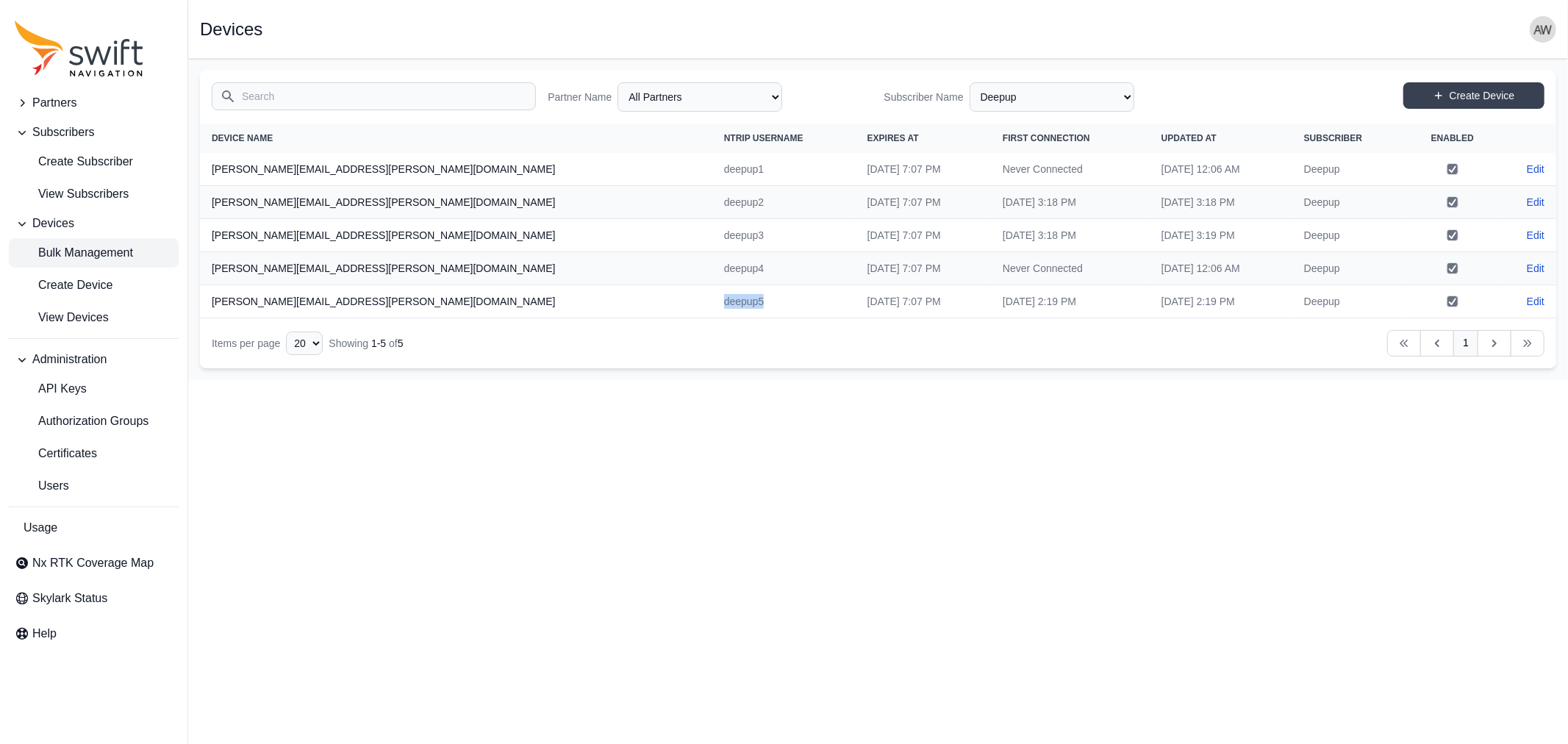
click at [66, 246] on span "Bulk Management" at bounding box center [73, 252] width 119 height 17
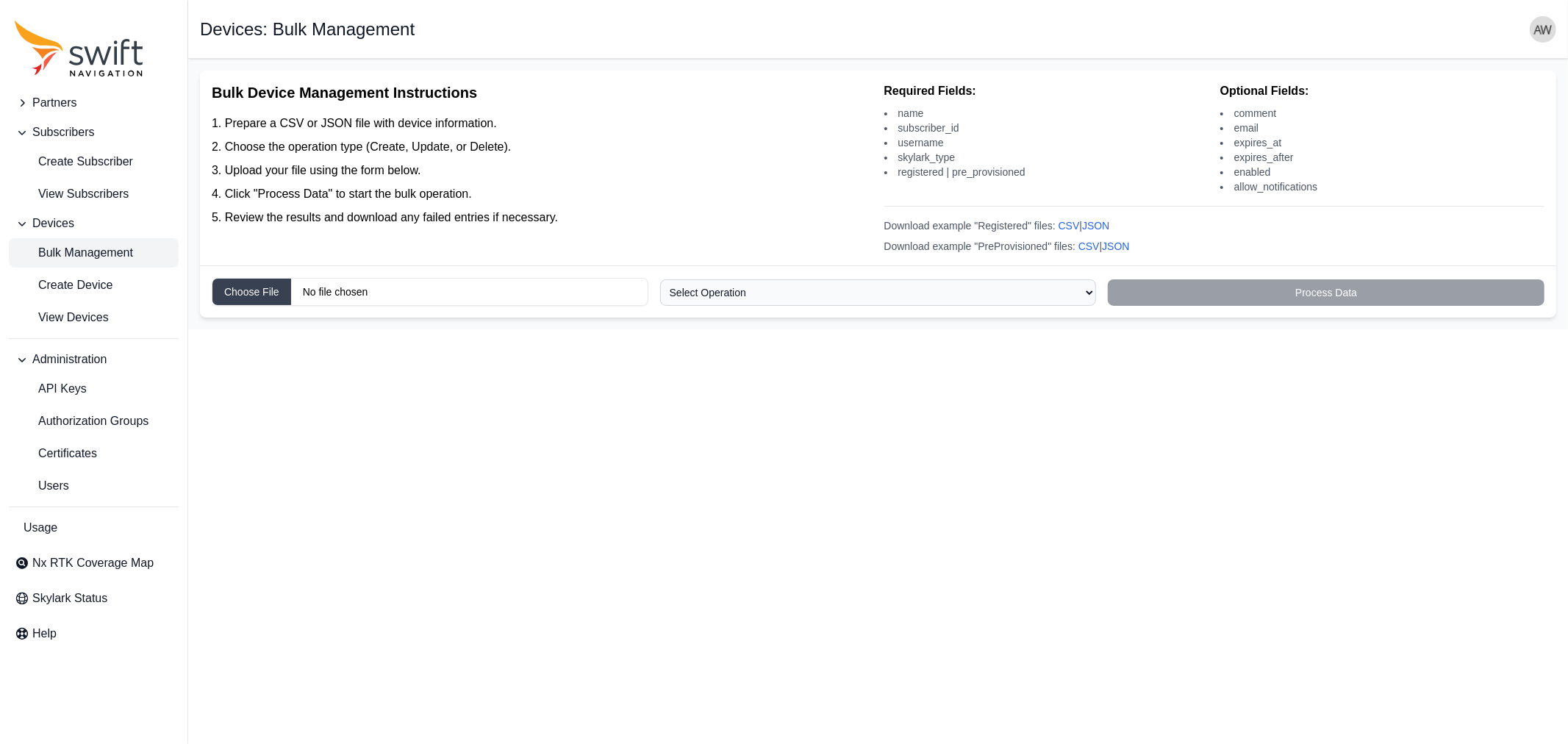
click at [240, 291] on input "Choose file" at bounding box center [430, 292] width 437 height 28
type input "C:\fakepath\DeepUp_registered_eval_devices.csv"
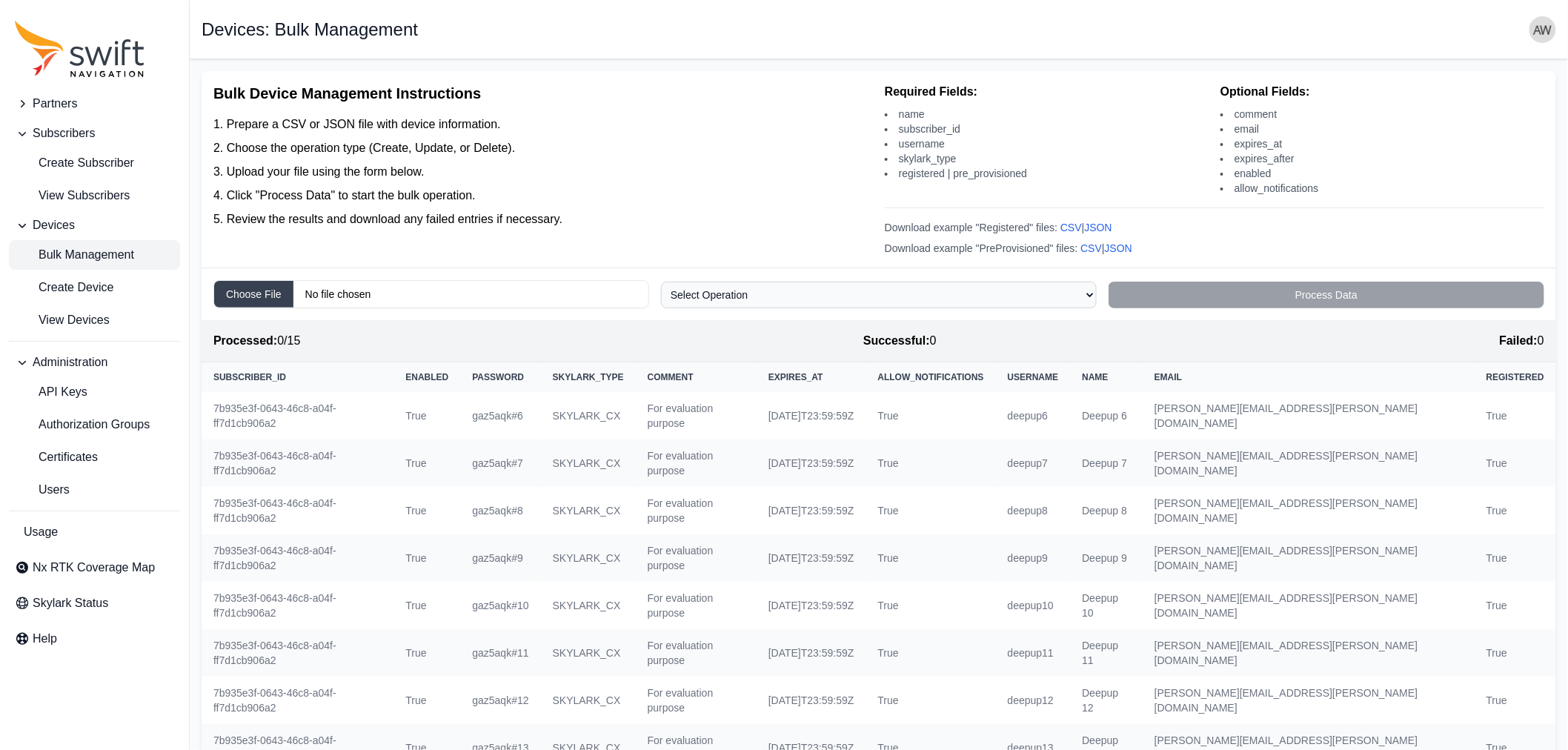
click at [835, 291] on select "Select Operation Create Update Delete" at bounding box center [879, 294] width 436 height 26
select select "create"
click at [661, 283] on select "Select Operation Create Update Delete" at bounding box center [879, 294] width 436 height 26
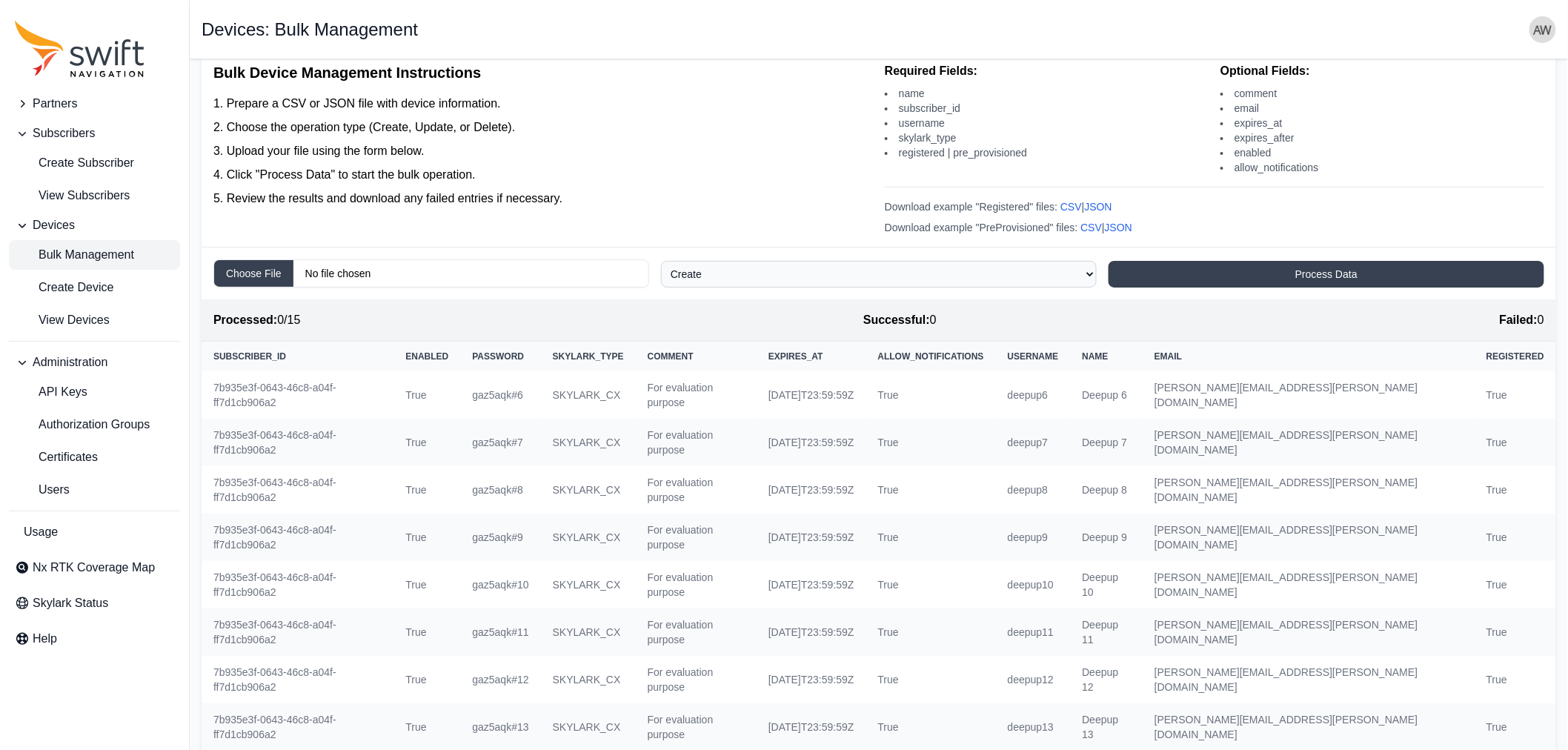
scroll to position [30, 0]
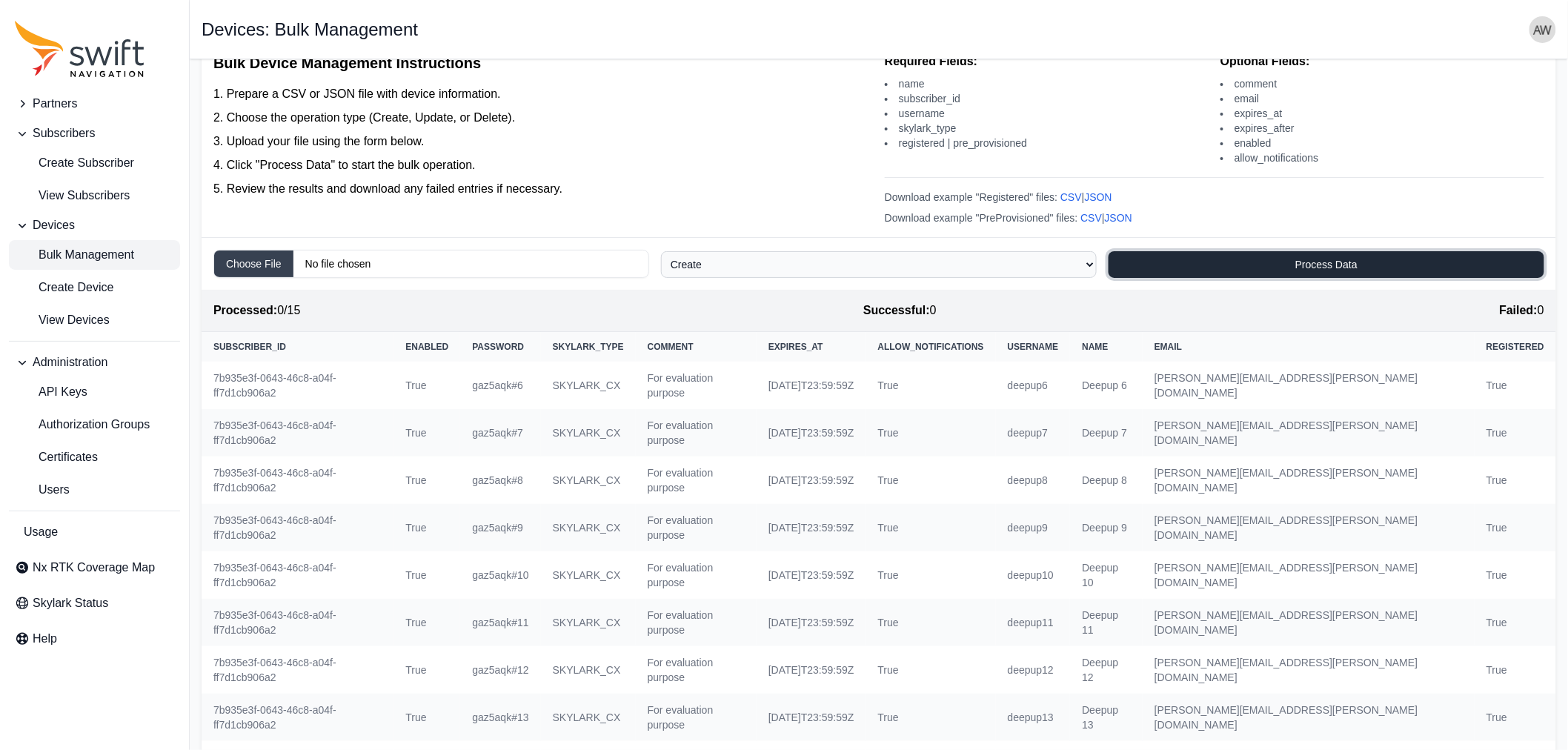
click at [1315, 258] on button "Process Data" at bounding box center [1326, 264] width 436 height 26
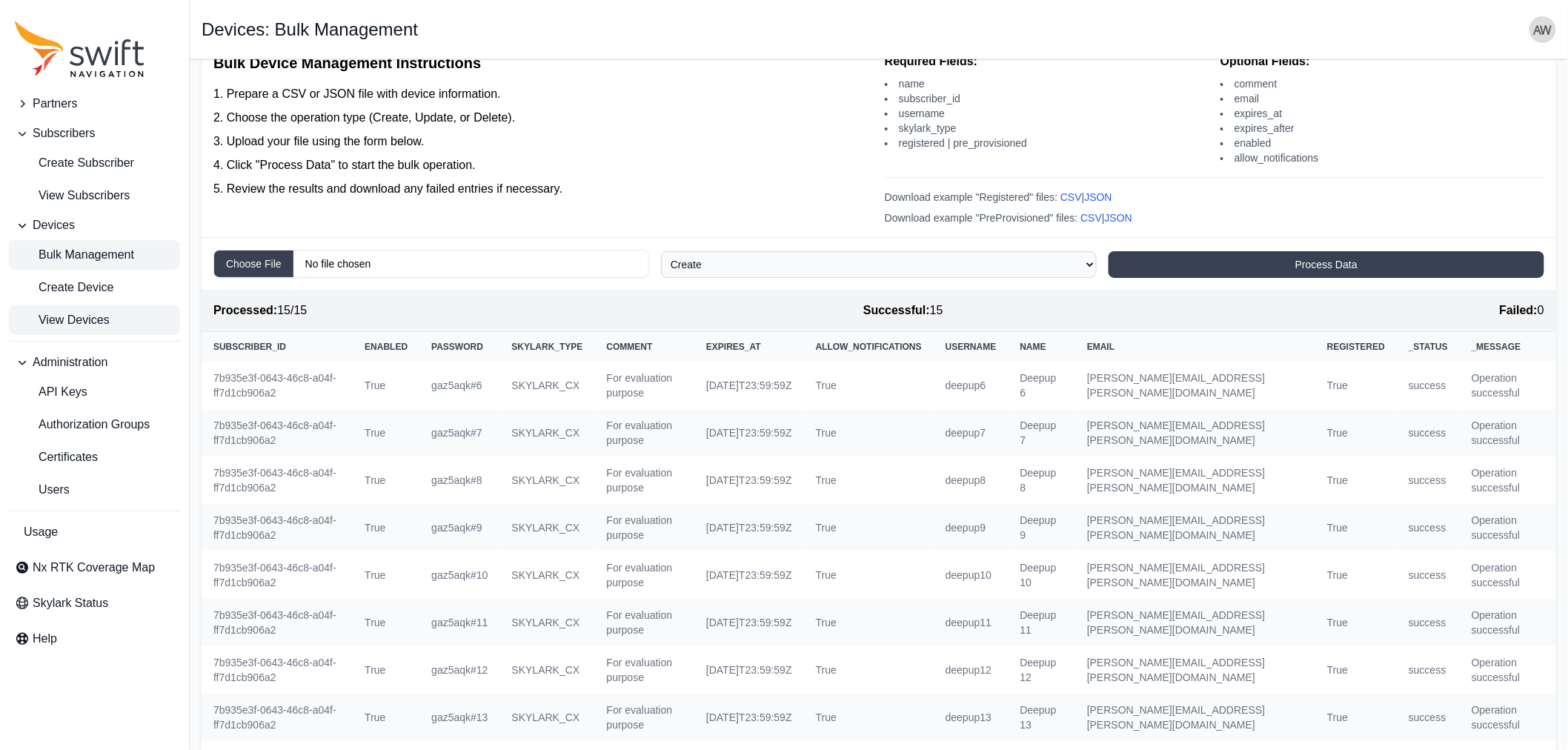
click at [73, 324] on span "View Devices" at bounding box center [62, 320] width 95 height 17
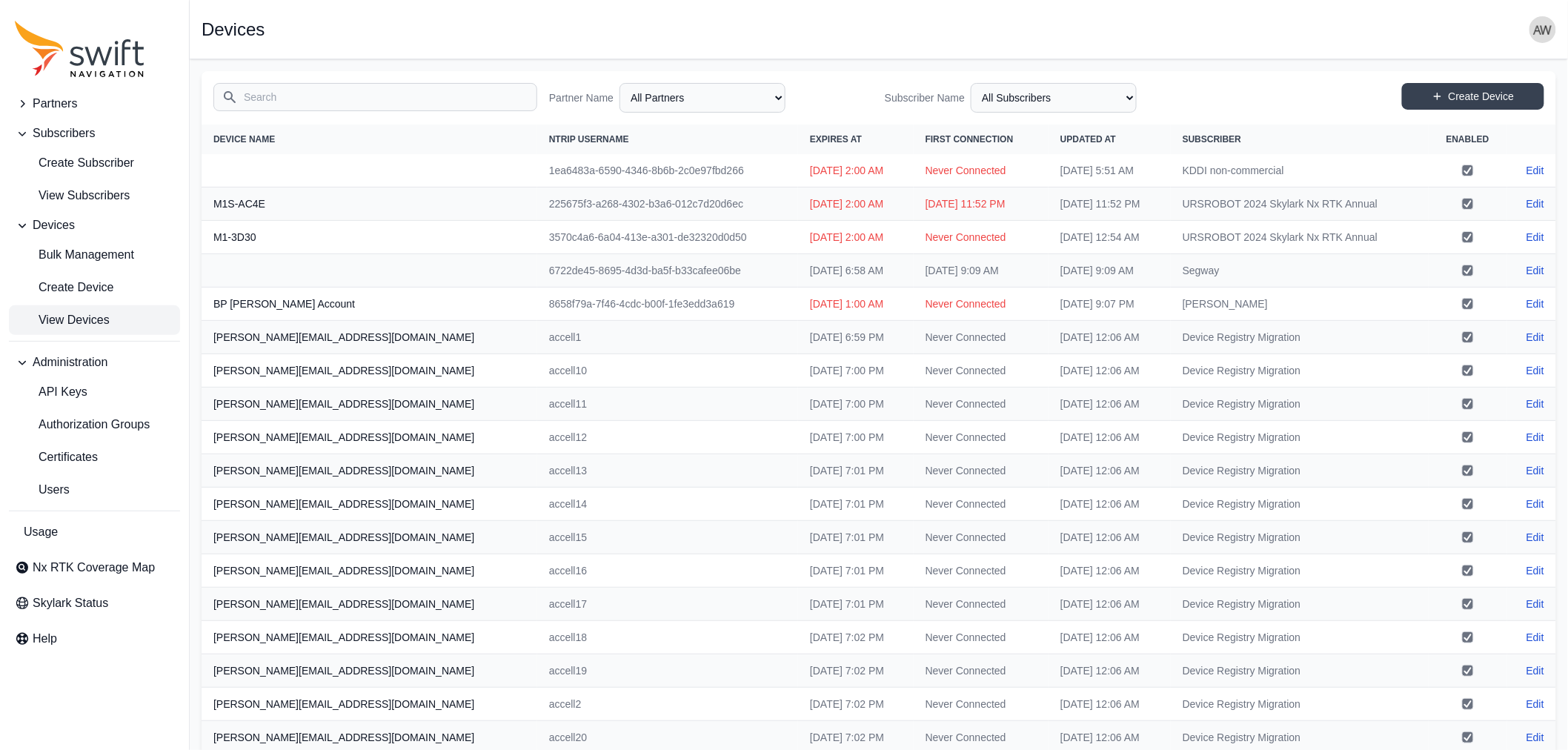
click at [426, 99] on input "Search" at bounding box center [375, 97] width 324 height 28
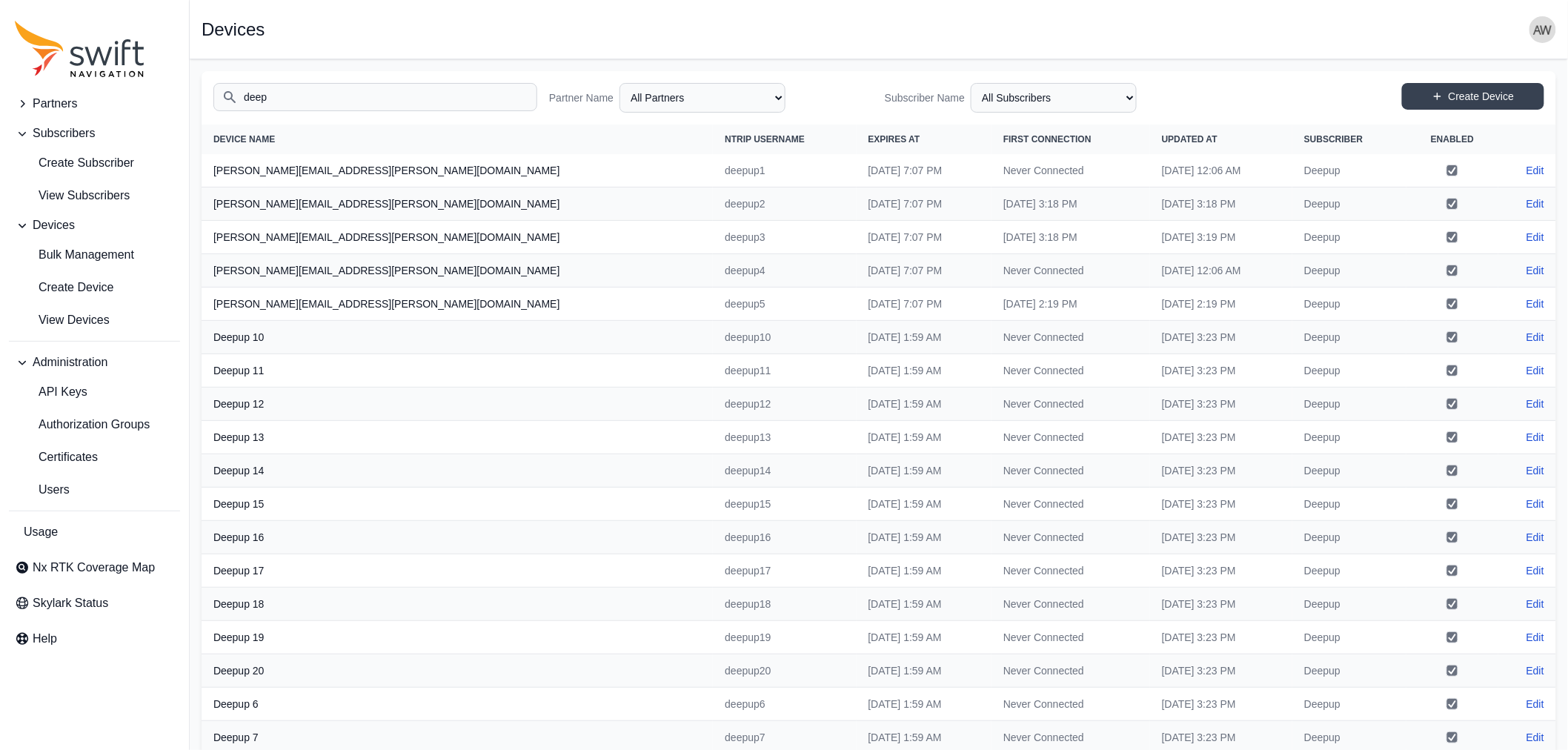
type input "deep"
